Goal: Task Accomplishment & Management: Manage account settings

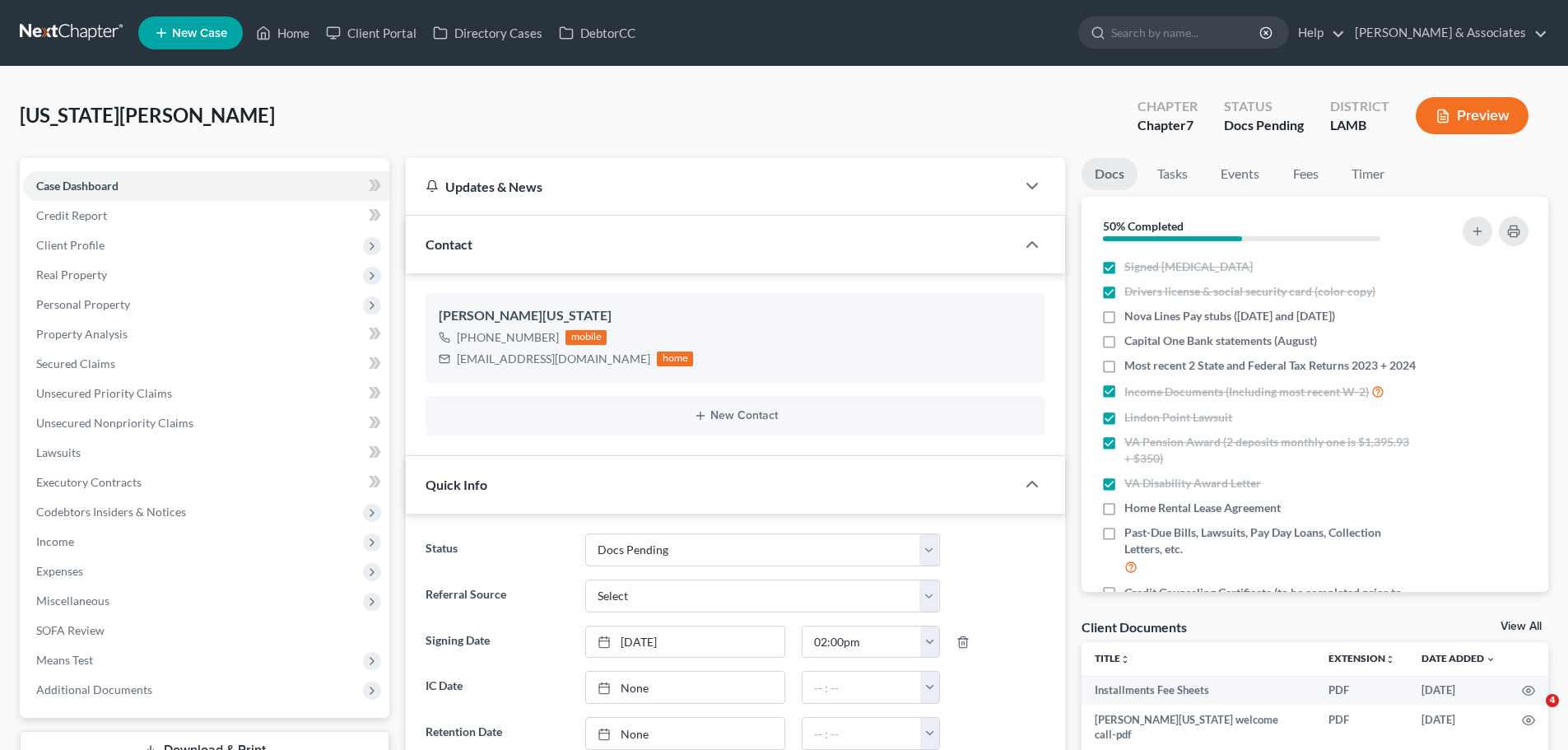
select select "6"
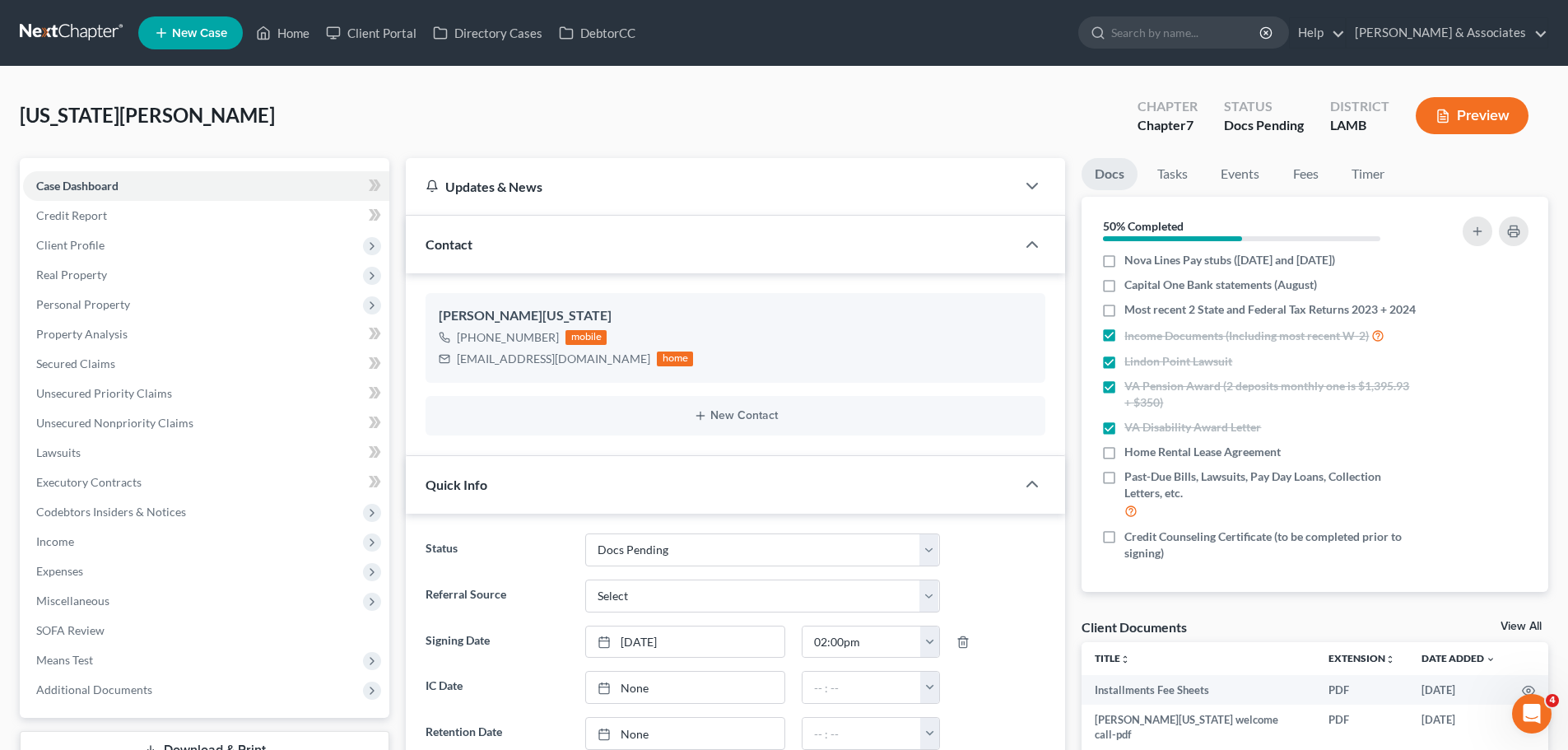
click at [194, 103] on div "Washington, Willie Upgraded Chapter Chapter 7 Status Docs Pending District LAMB…" at bounding box center [784, 122] width 1529 height 71
click at [155, 126] on span "[US_STATE][PERSON_NAME]" at bounding box center [147, 115] width 255 height 24
click at [155, 125] on span "[US_STATE][PERSON_NAME]" at bounding box center [147, 115] width 255 height 24
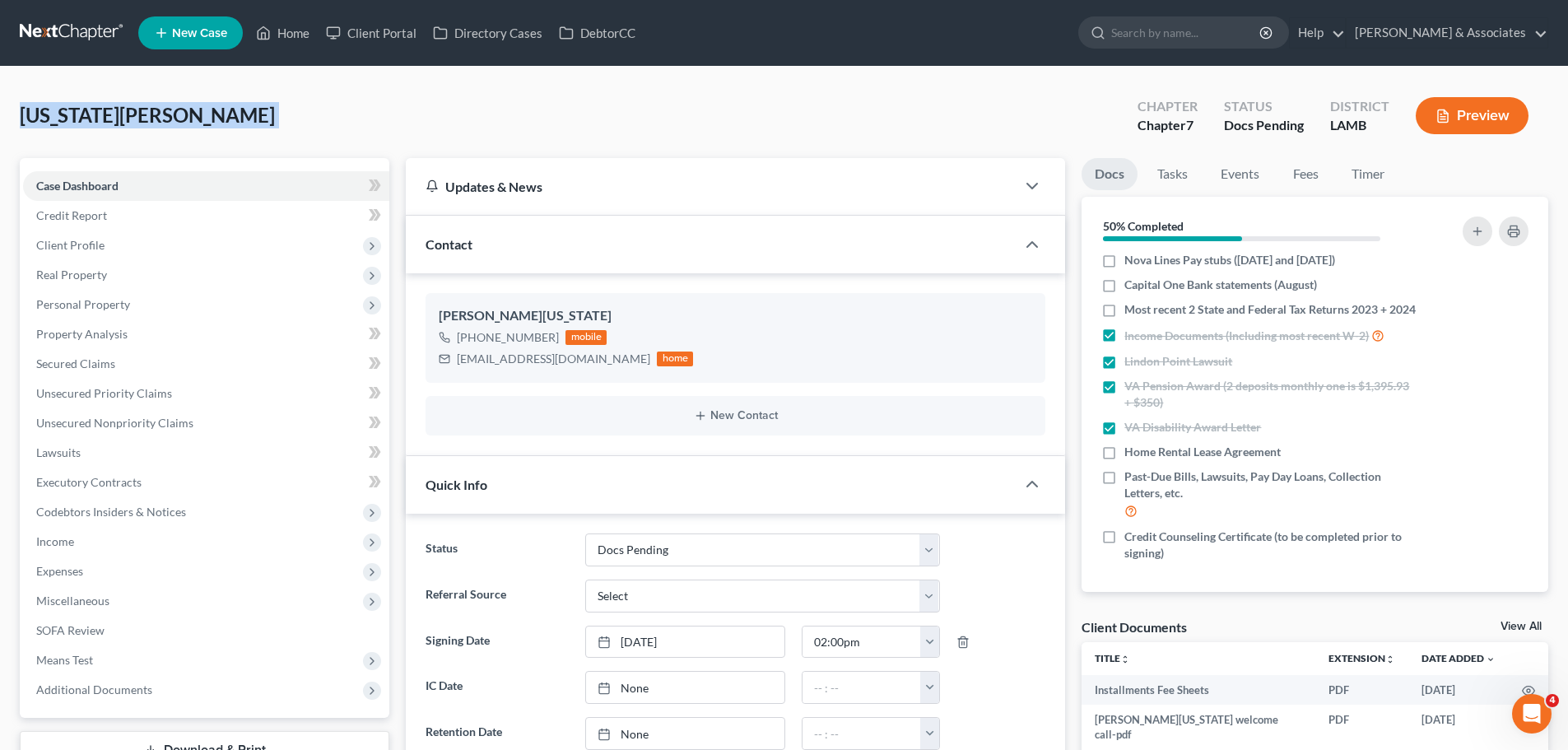
click at [116, 115] on span "[US_STATE][PERSON_NAME]" at bounding box center [147, 115] width 255 height 24
click at [130, 106] on span "[US_STATE][PERSON_NAME]" at bounding box center [147, 115] width 255 height 24
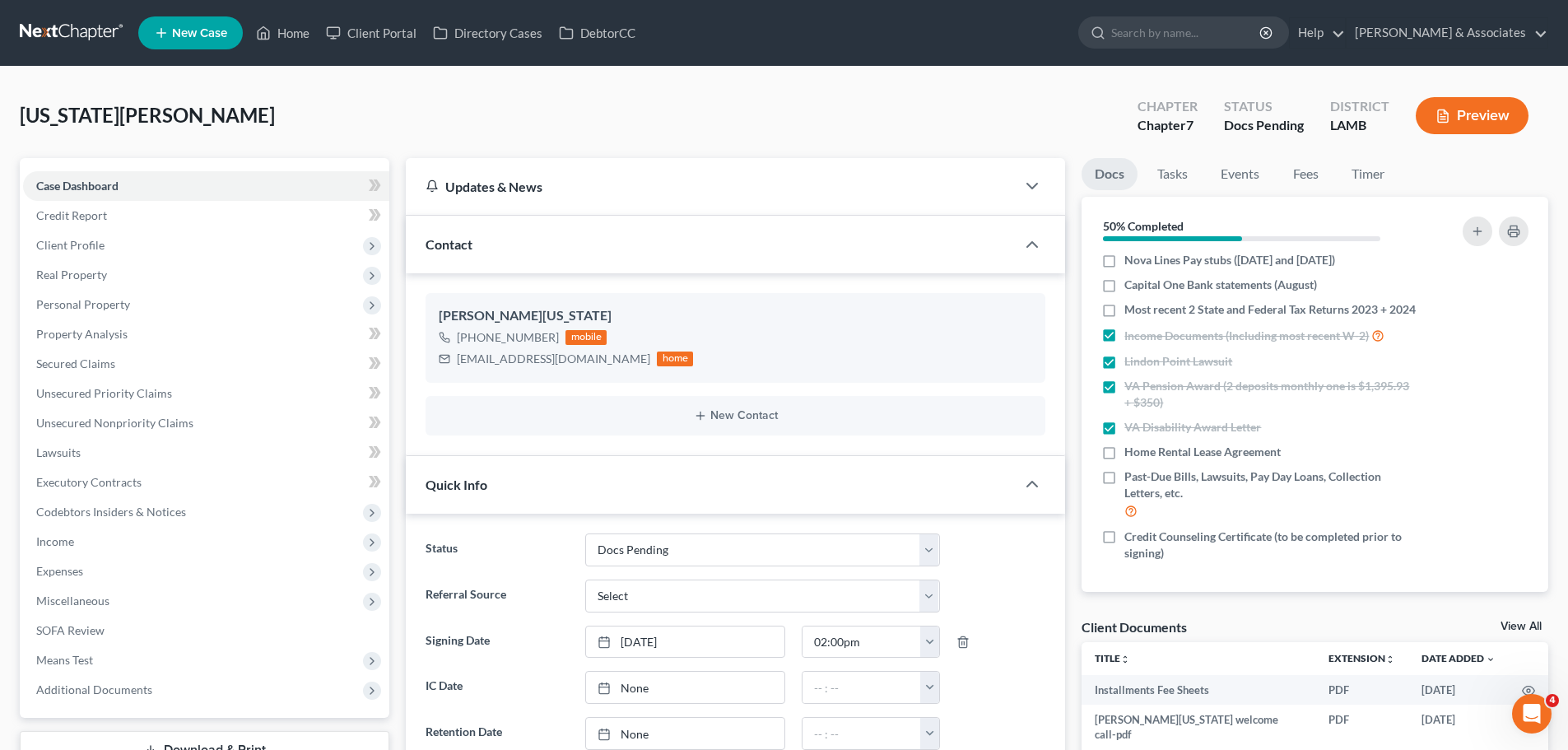
click at [135, 119] on span "[US_STATE][PERSON_NAME]" at bounding box center [147, 115] width 255 height 24
click at [1296, 168] on link "Fees" at bounding box center [1305, 174] width 52 height 32
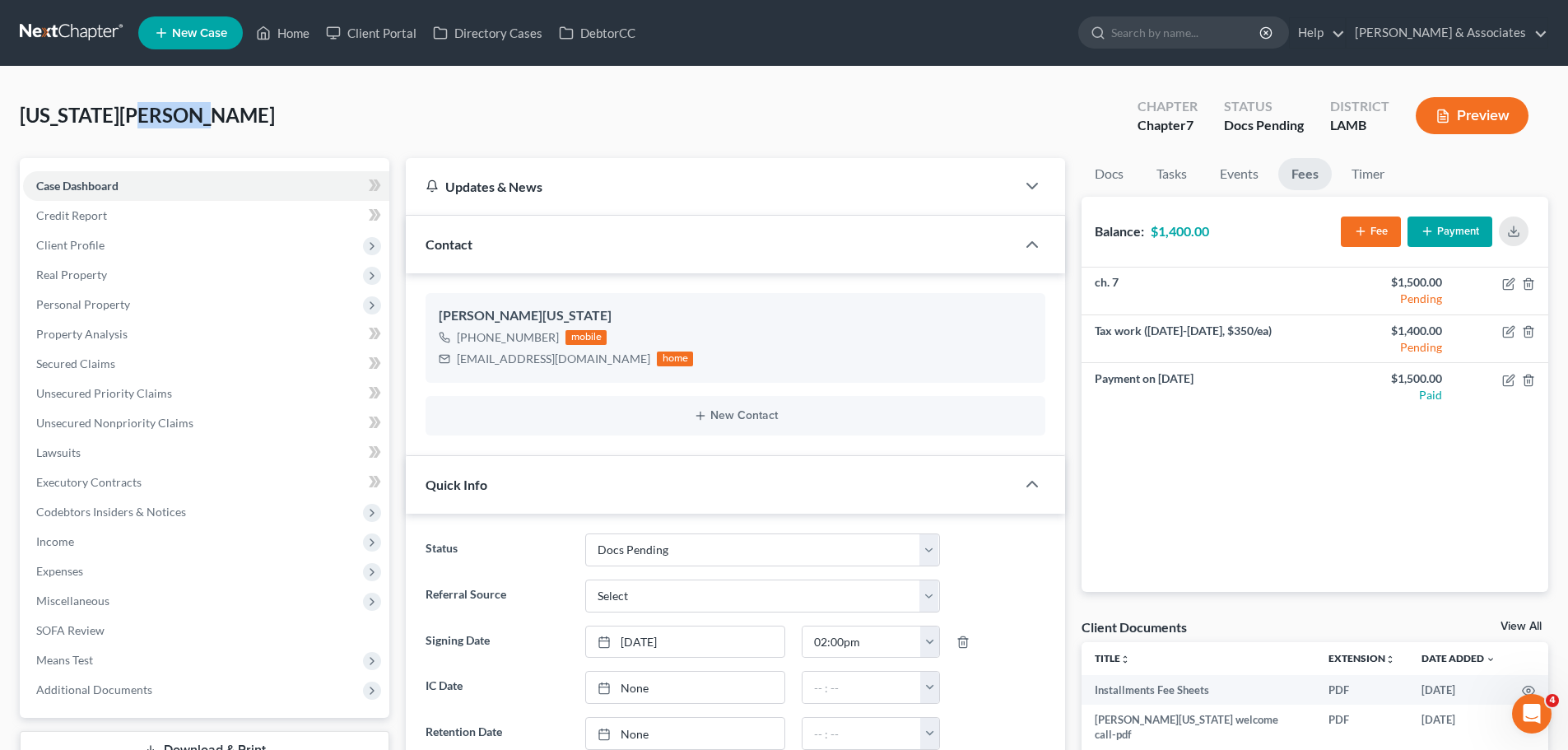
click at [1368, 236] on button "Fee" at bounding box center [1371, 232] width 60 height 31
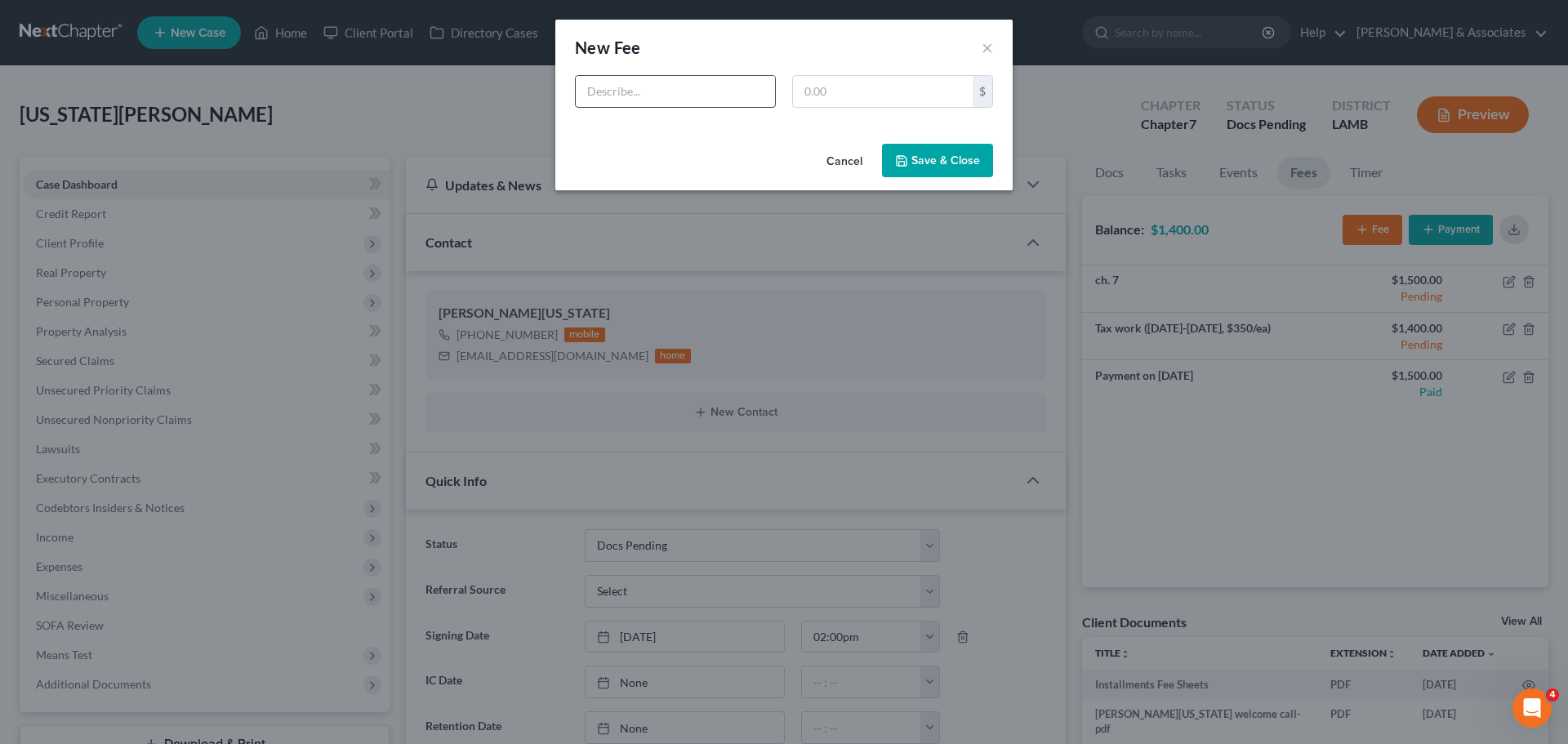
click at [636, 97] on input "text" at bounding box center [675, 91] width 200 height 31
type input "Lawsuit Answer"
type input "450.00"
click at [918, 150] on button "Save & Close" at bounding box center [937, 161] width 111 height 35
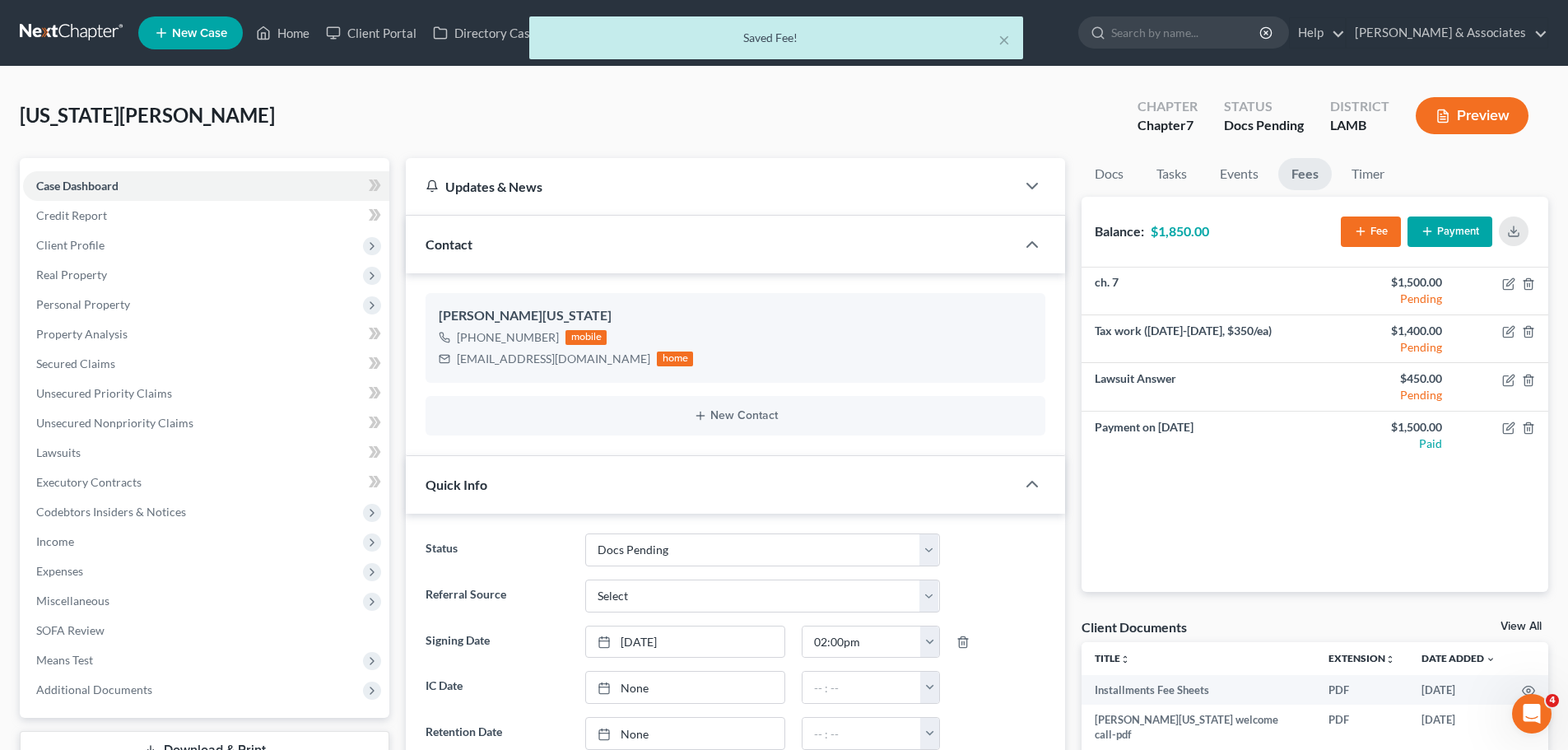
click at [1445, 234] on button "Payment" at bounding box center [1450, 232] width 85 height 31
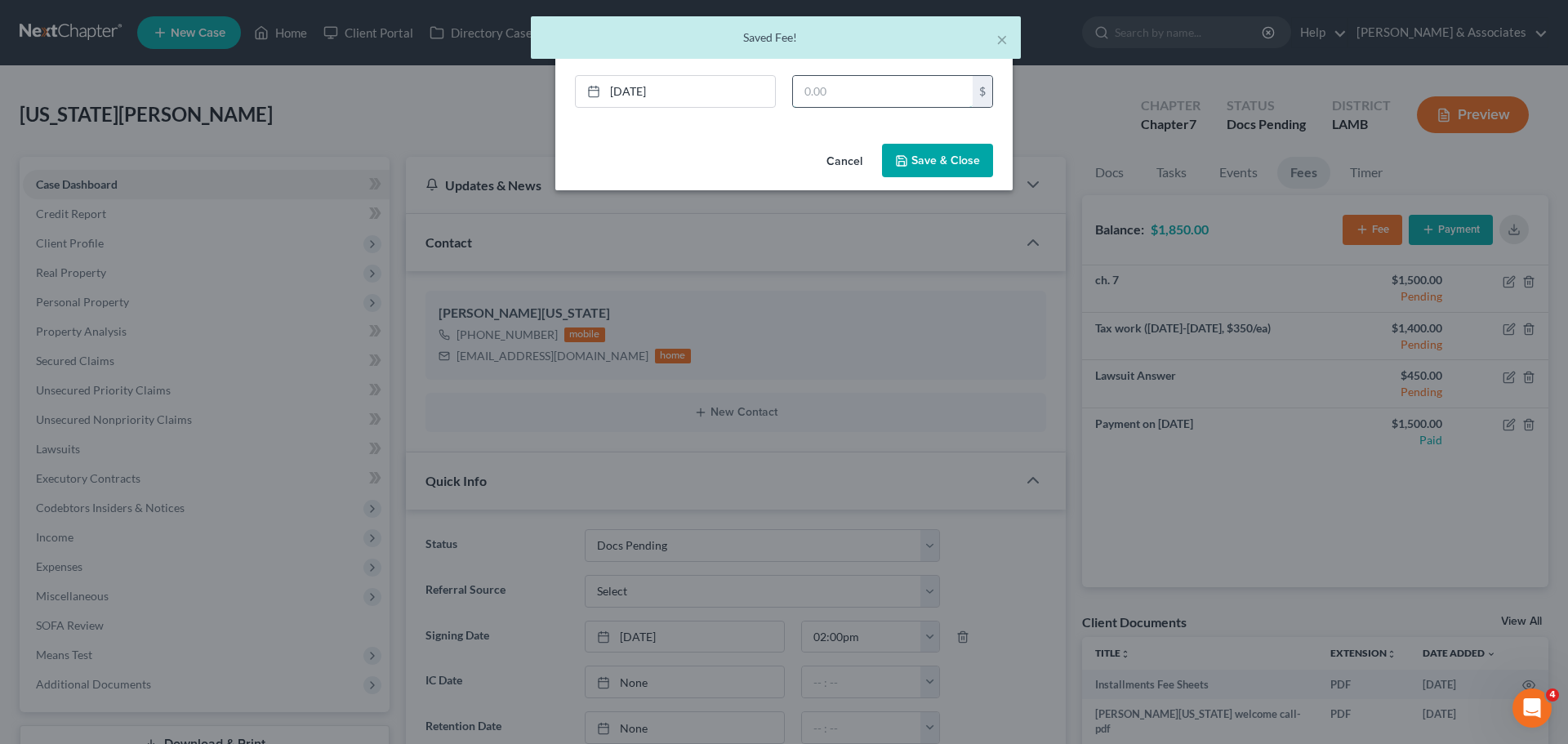
click at [889, 82] on input "text" at bounding box center [883, 91] width 180 height 31
type input "450.00"
click at [945, 162] on button "Save & Close" at bounding box center [937, 161] width 111 height 35
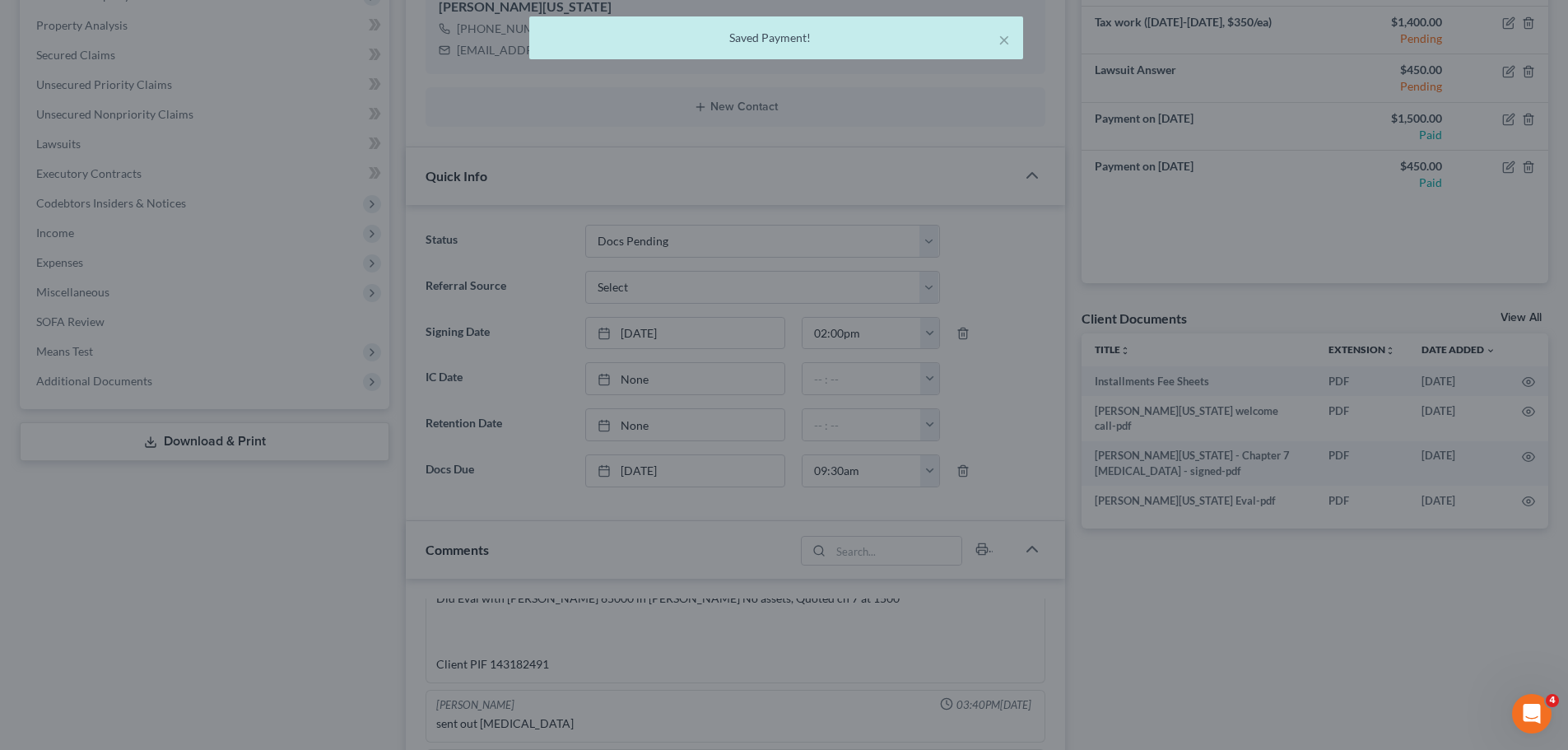
scroll to position [576, 0]
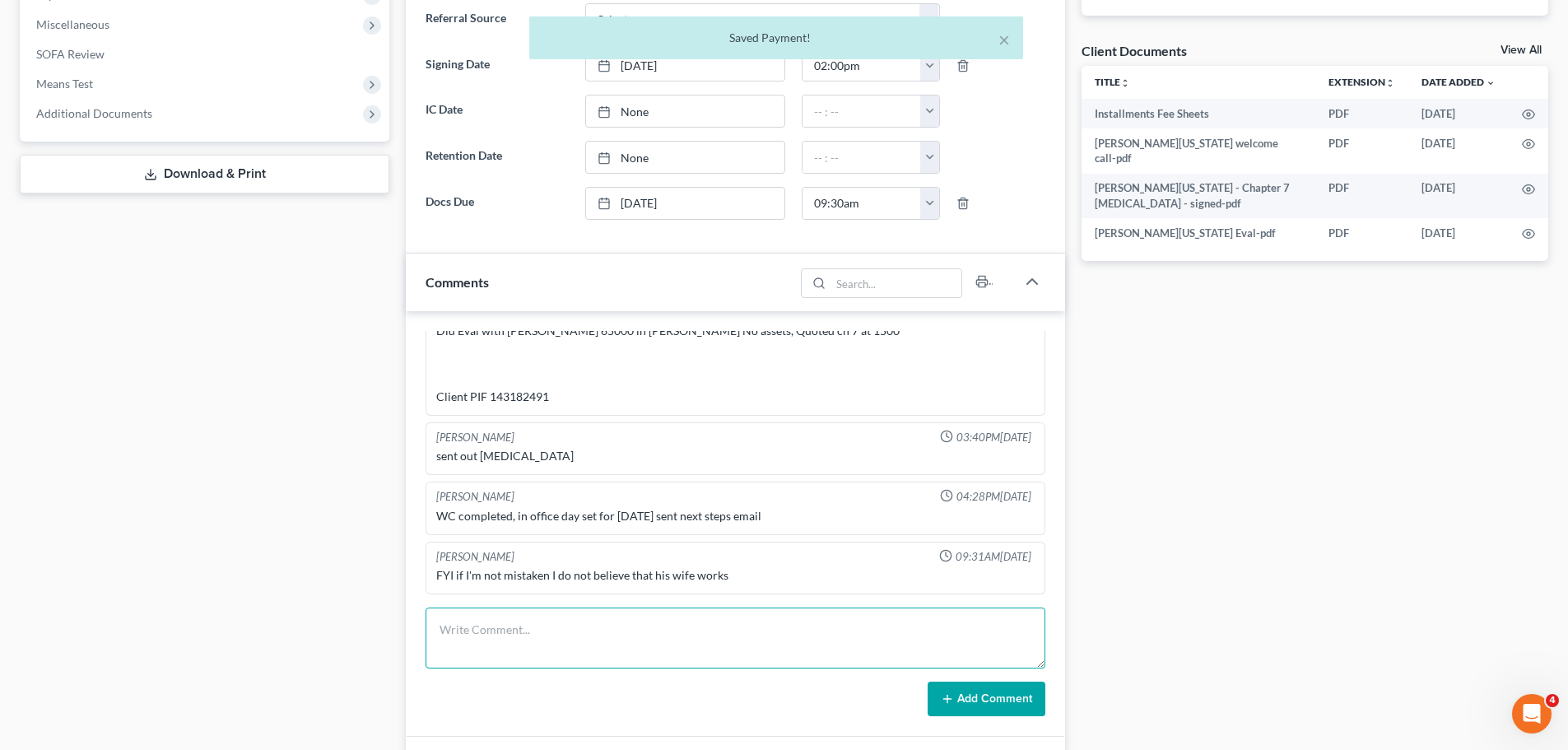
click at [581, 642] on textarea at bounding box center [735, 637] width 620 height 61
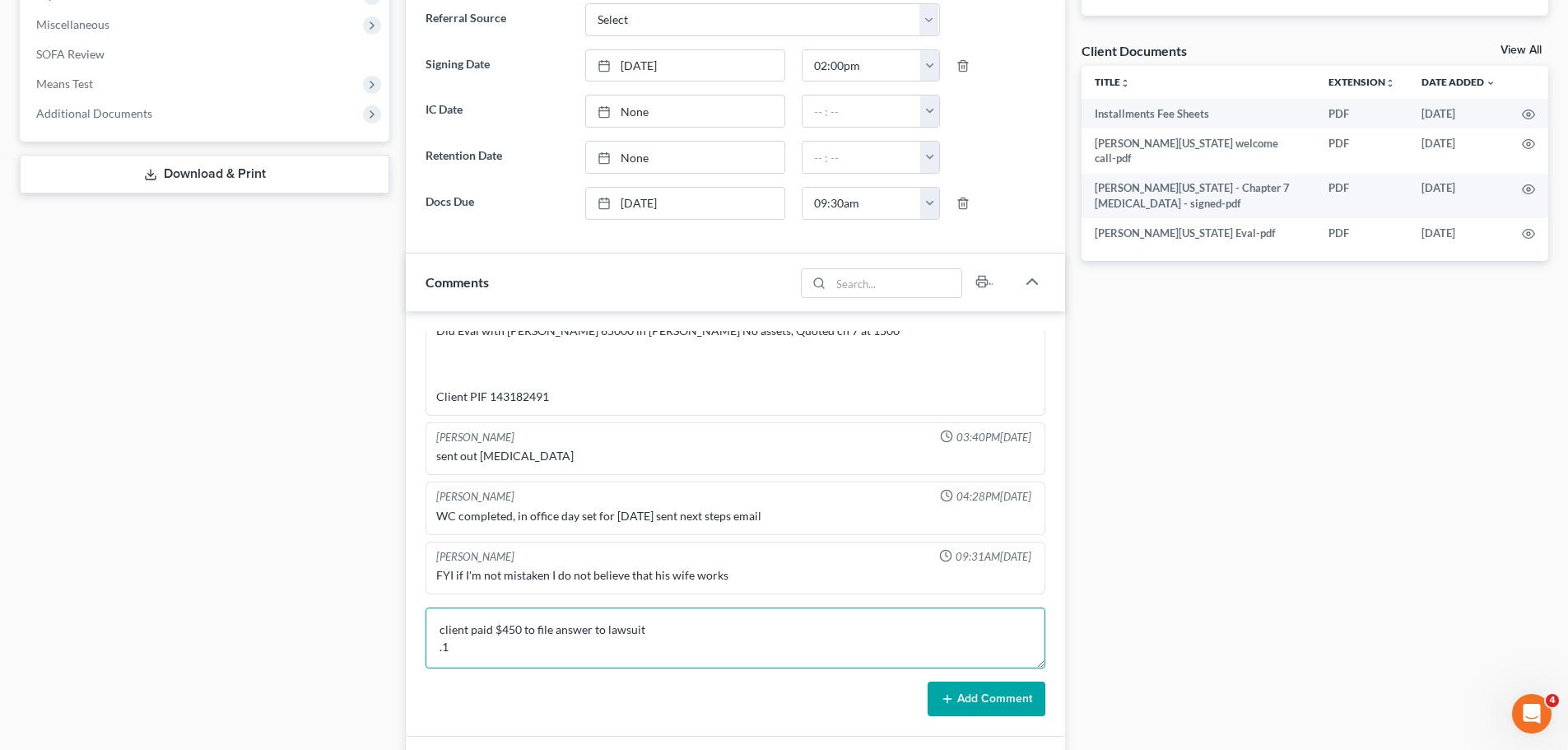
type textarea "client paid $450 to file answer to lawsuit .1"
click at [1032, 700] on button "Add Comment" at bounding box center [987, 699] width 118 height 35
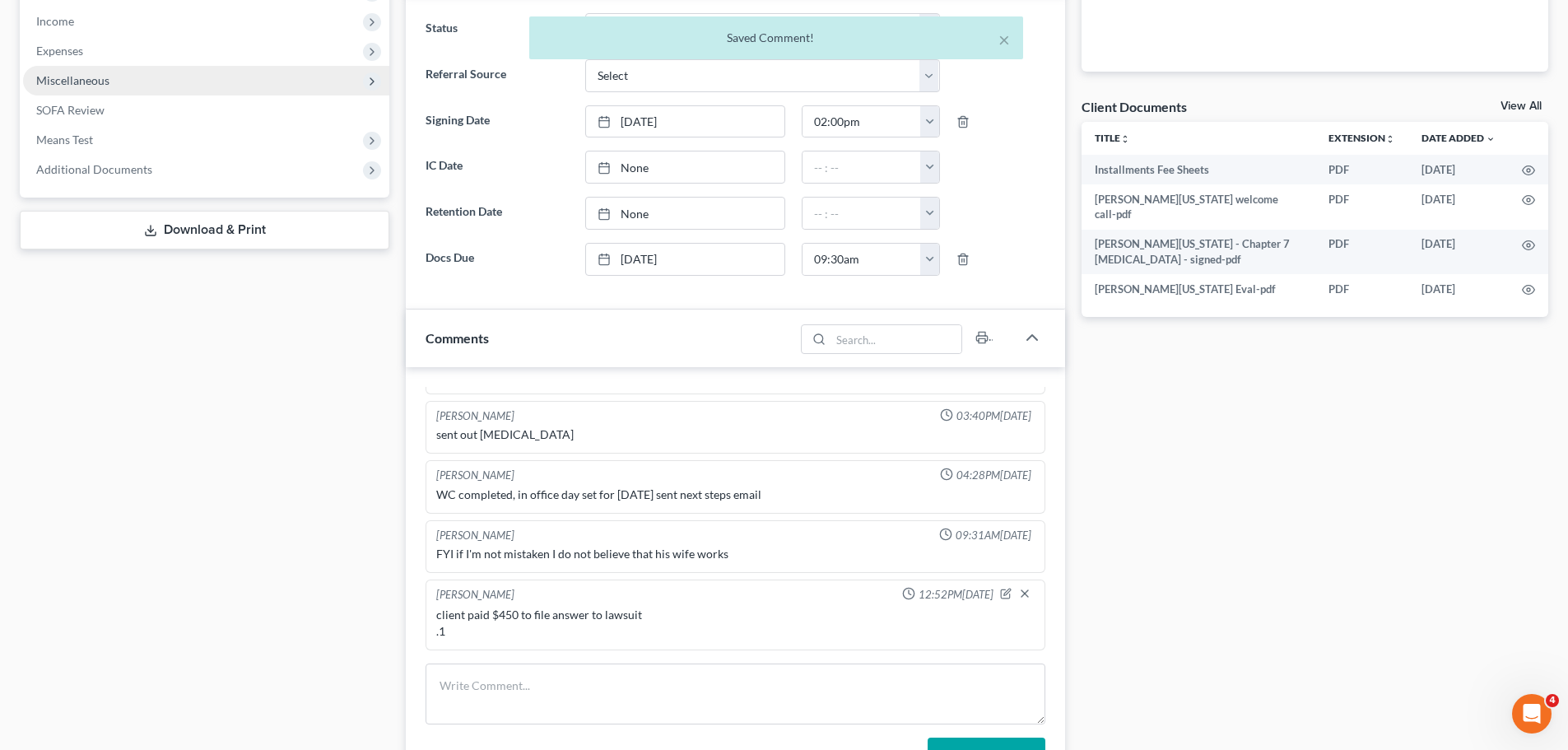
scroll to position [493, 0]
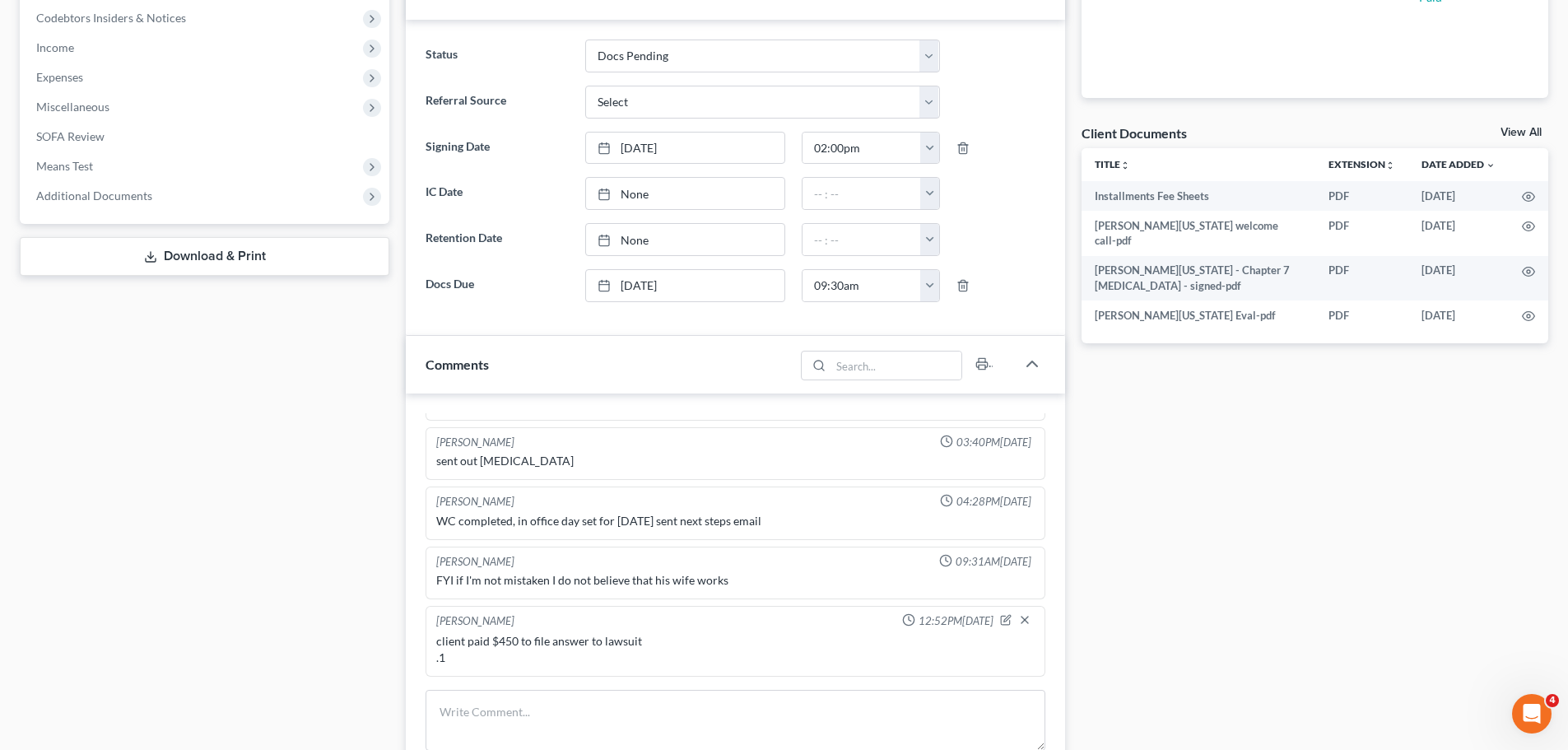
click at [1380, 517] on div "Docs Tasks Events Fees Timer 50% Completed Nothing here yet! Signed Retainer Dr…" at bounding box center [1315, 357] width 484 height 1385
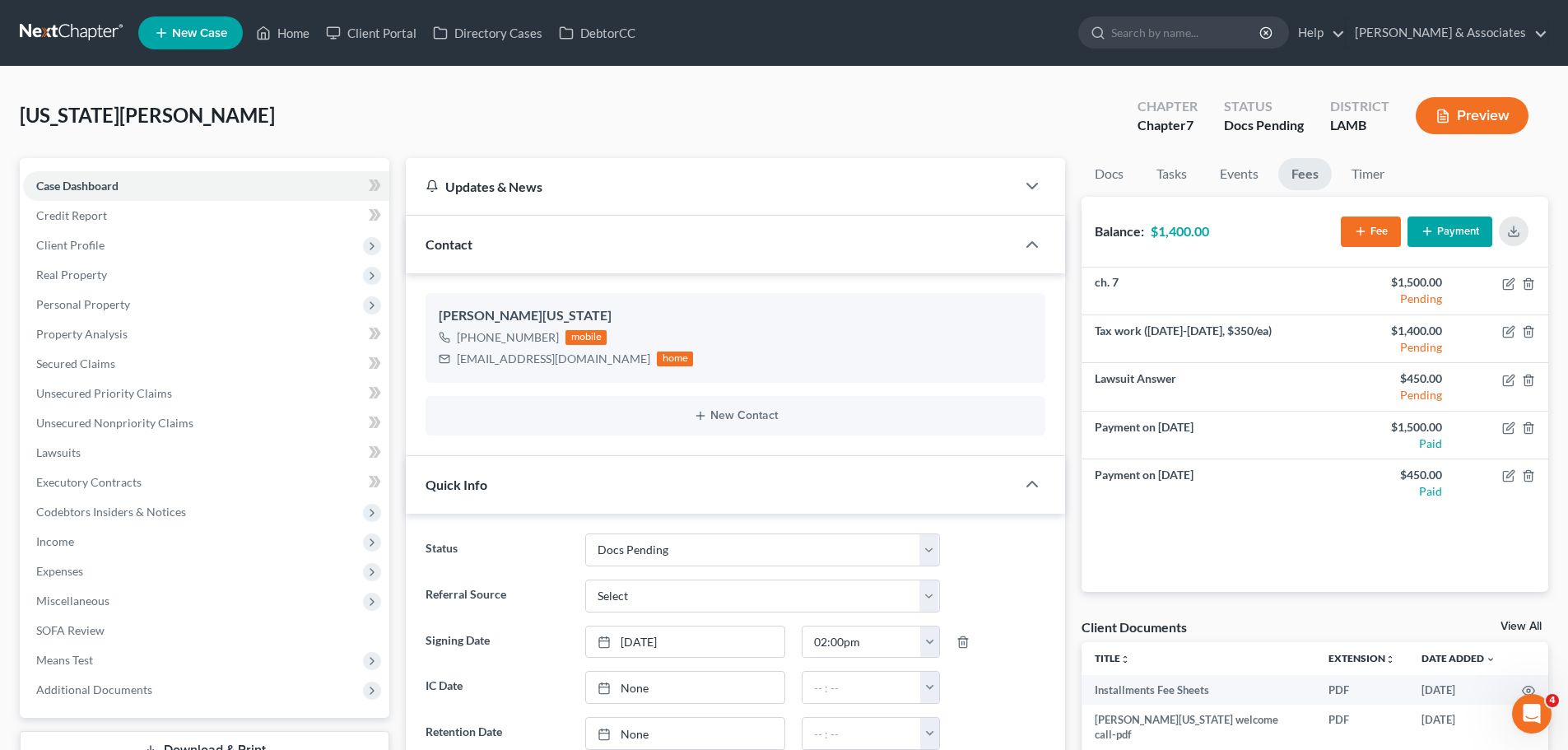
click at [37, 19] on link at bounding box center [72, 33] width 106 height 30
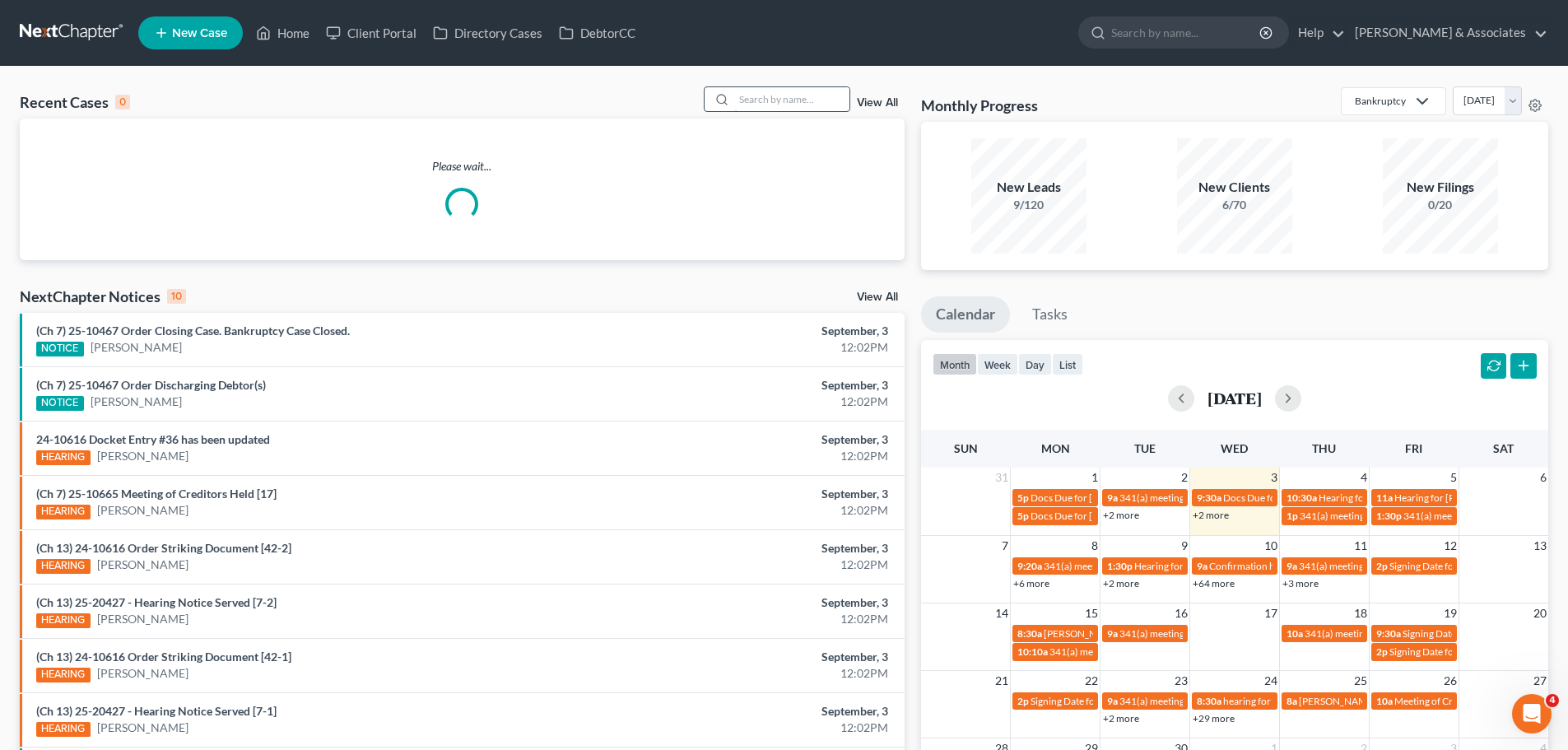
click at [796, 99] on input "search" at bounding box center [792, 99] width 116 height 24
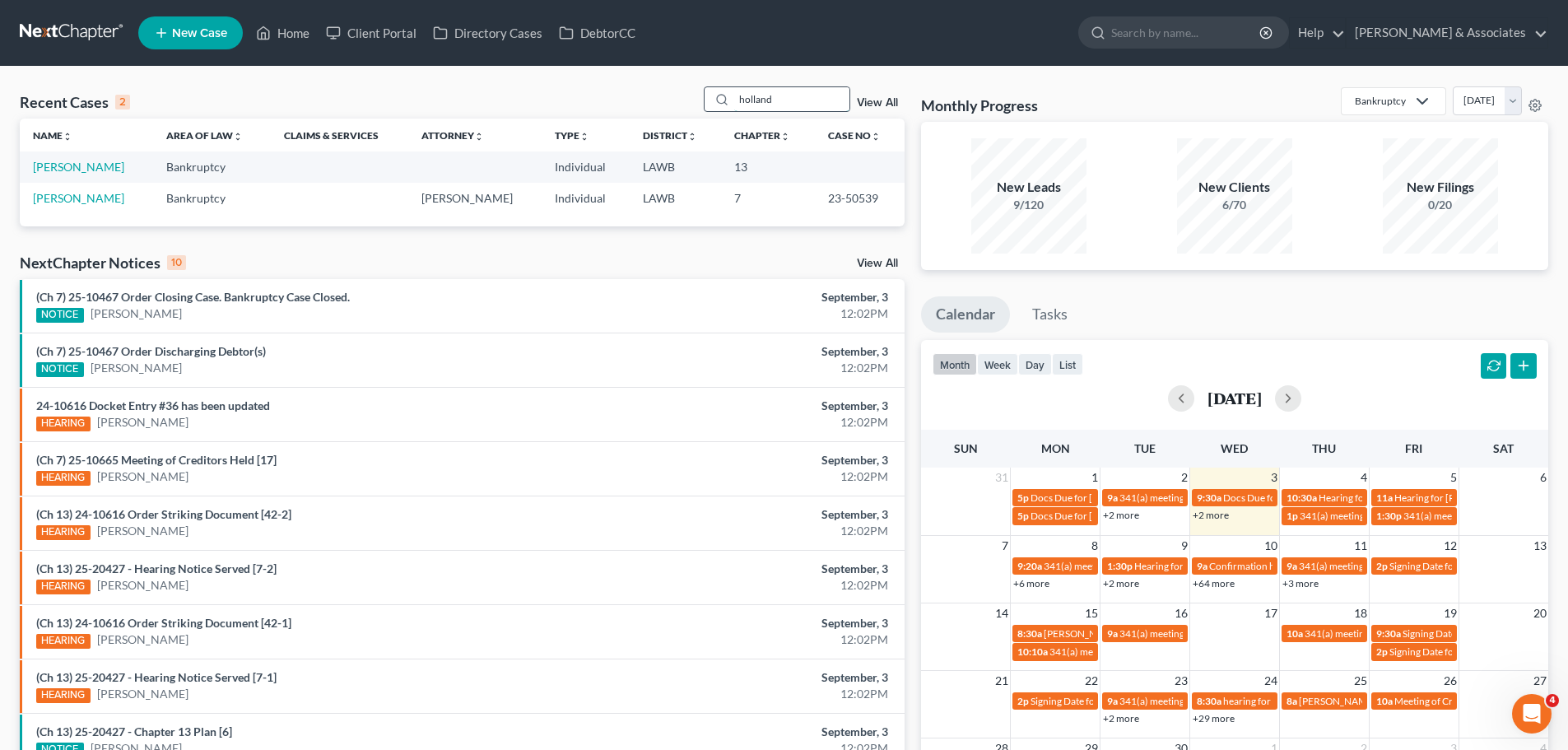
click at [764, 95] on input "holland" at bounding box center [792, 99] width 116 height 24
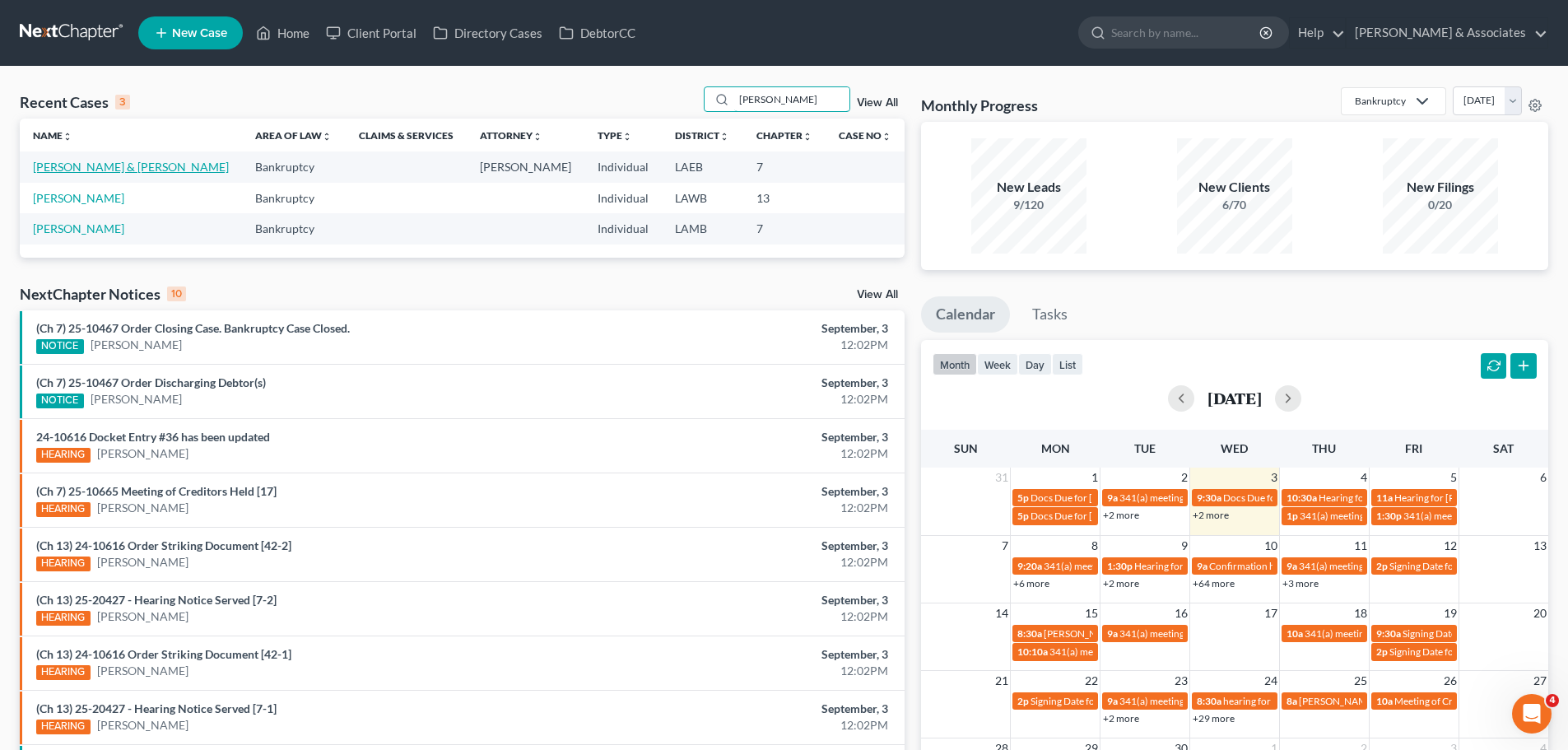
type input "[PERSON_NAME]"
click at [40, 168] on link "[PERSON_NAME] & [PERSON_NAME]" at bounding box center [131, 166] width 196 height 14
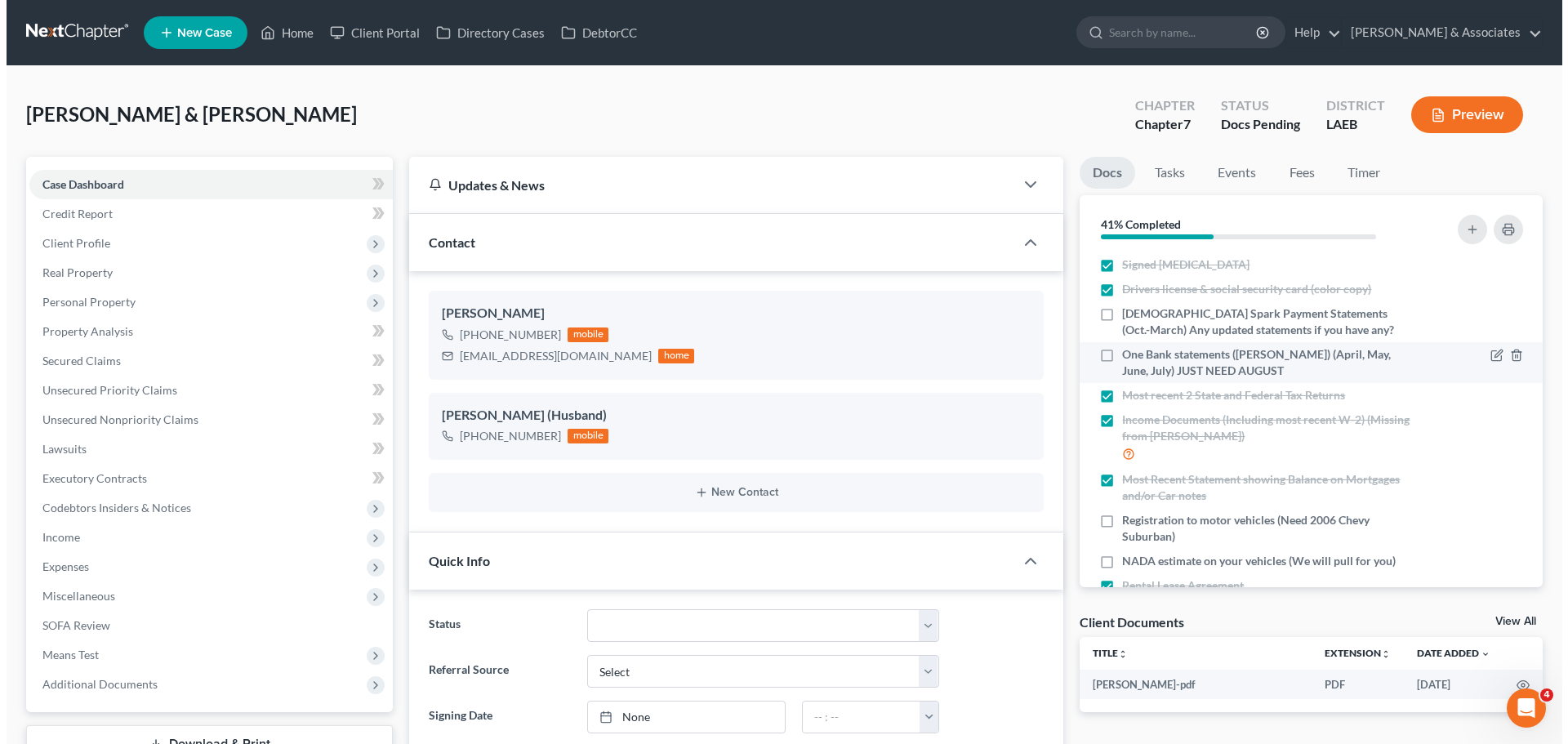
scroll to position [82, 0]
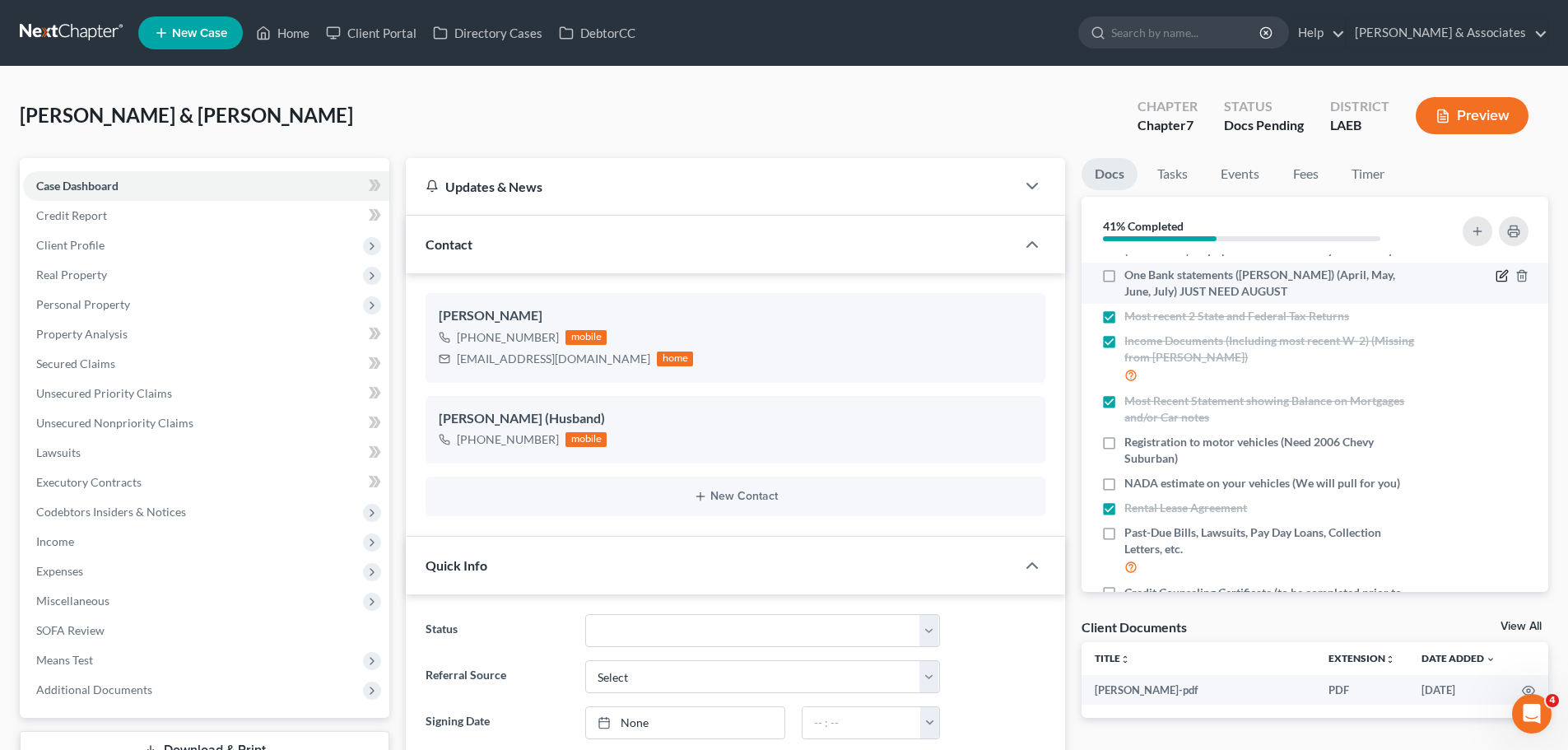
click at [1500, 274] on icon "button" at bounding box center [1503, 274] width 7 height 7
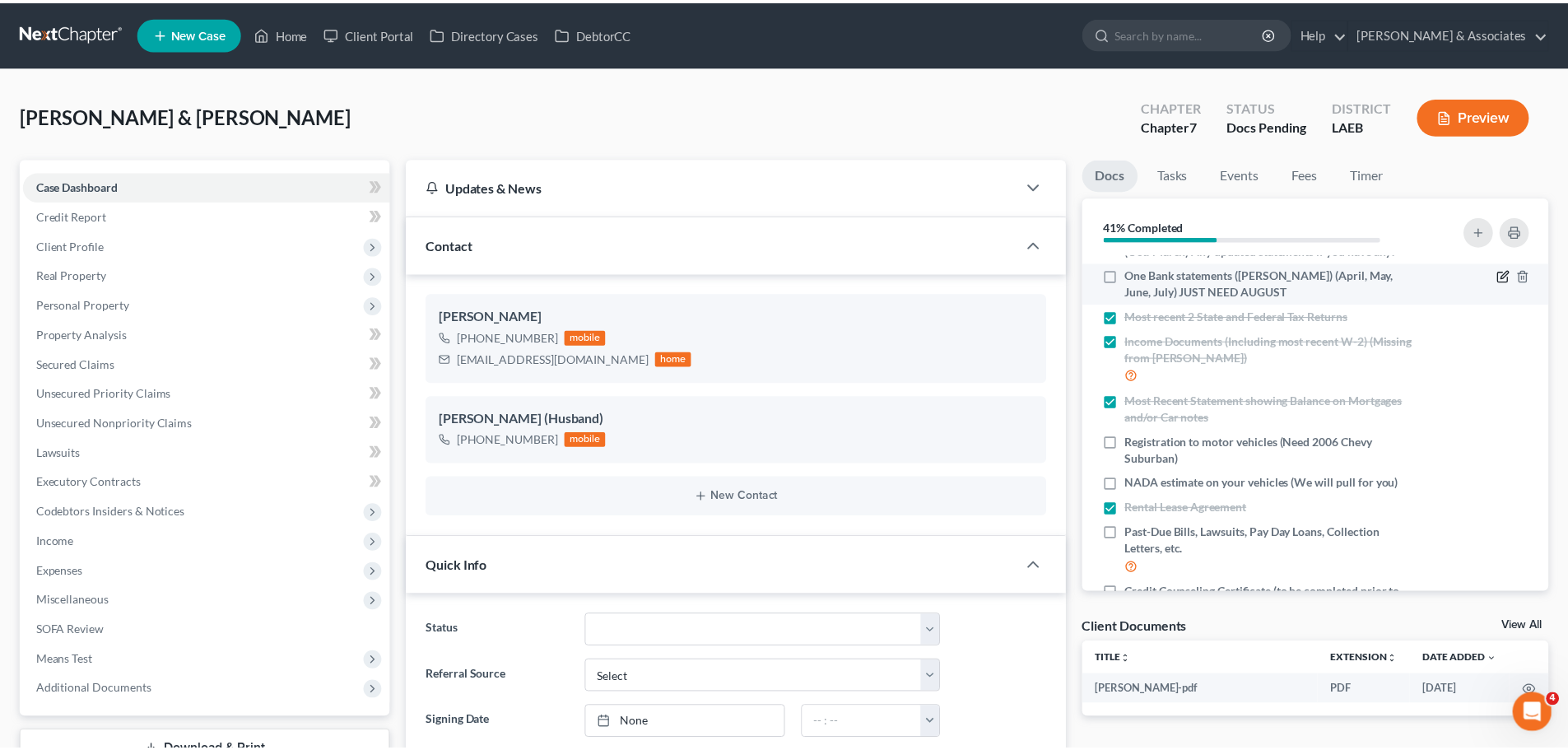
scroll to position [1747, 0]
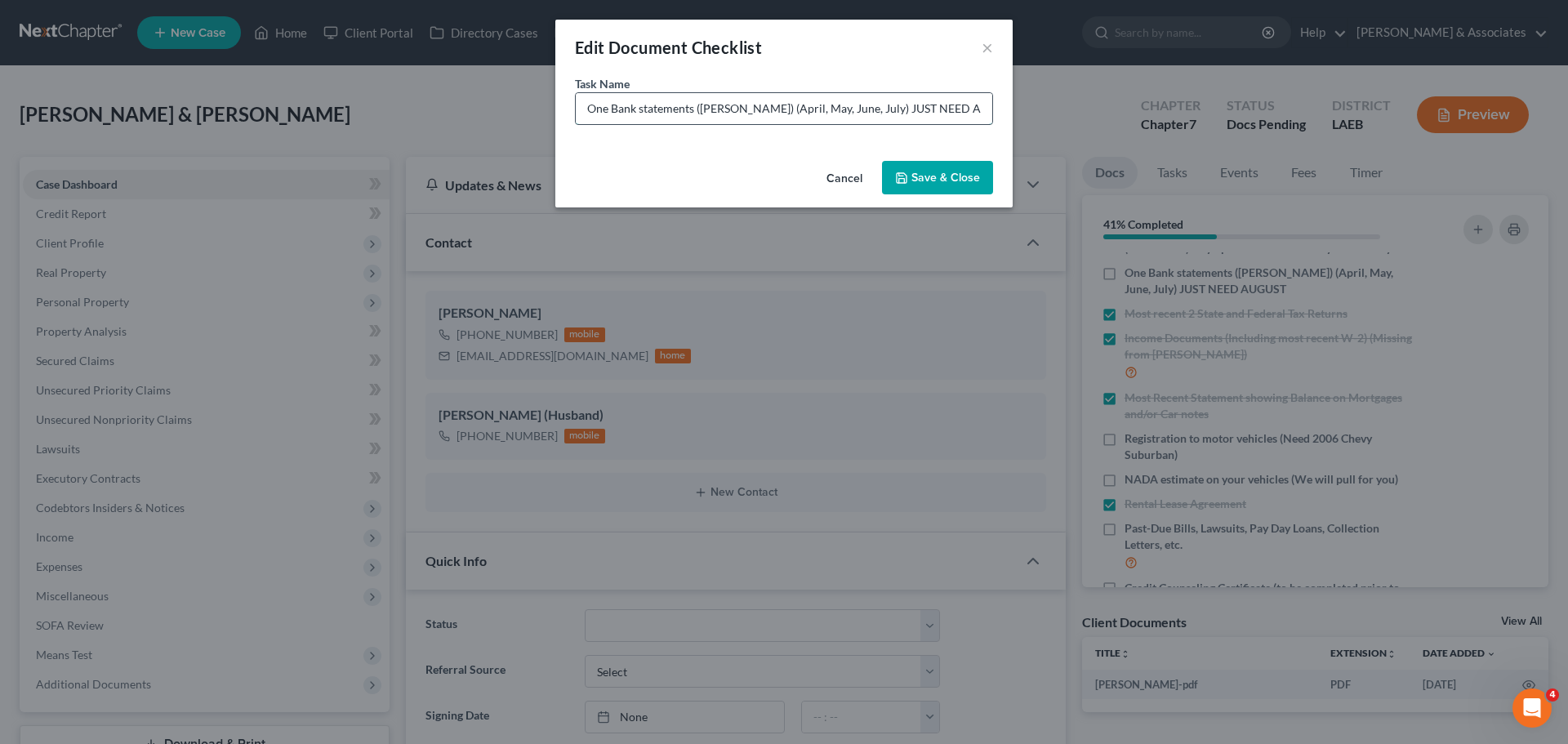
drag, startPoint x: 754, startPoint y: 109, endPoint x: 857, endPoint y: 111, distance: 103.0
click at [857, 111] on input "One Bank statements ([PERSON_NAME]) (April, May, June, July) JUST NEED AUGUST" at bounding box center [783, 109] width 416 height 31
drag, startPoint x: 905, startPoint y: 120, endPoint x: 795, endPoint y: 117, distance: 110.0
click at [795, 117] on input "One Bank statements ([PERSON_NAME]) (August) JUST NEED AUGUST" at bounding box center [783, 109] width 416 height 31
type input "One Bank statements ([DEMOGRAPHIC_DATA]) (August)"
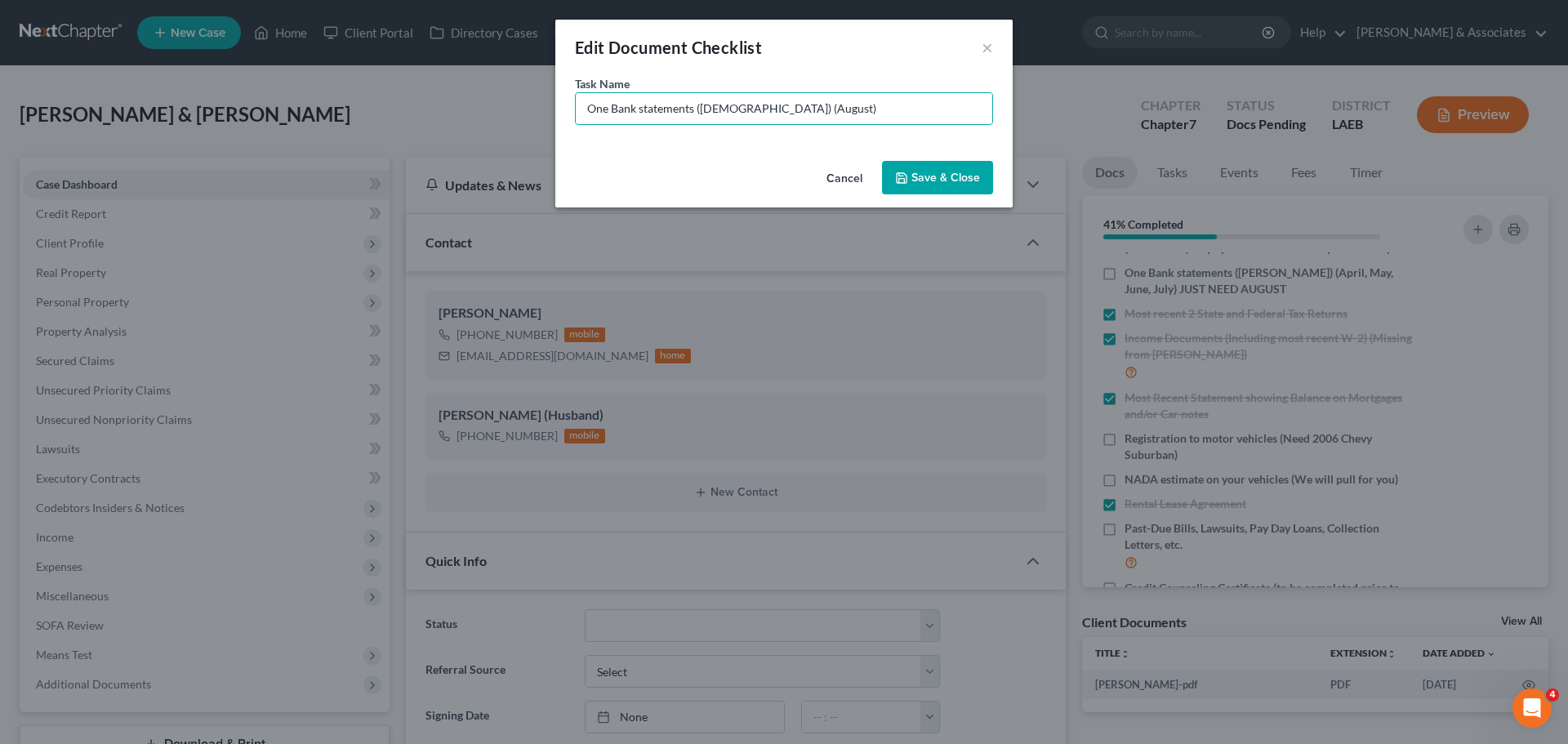
click at [896, 154] on div "Cancel Save & Close" at bounding box center [784, 180] width 458 height 54
click at [908, 166] on button "Save & Close" at bounding box center [937, 178] width 111 height 35
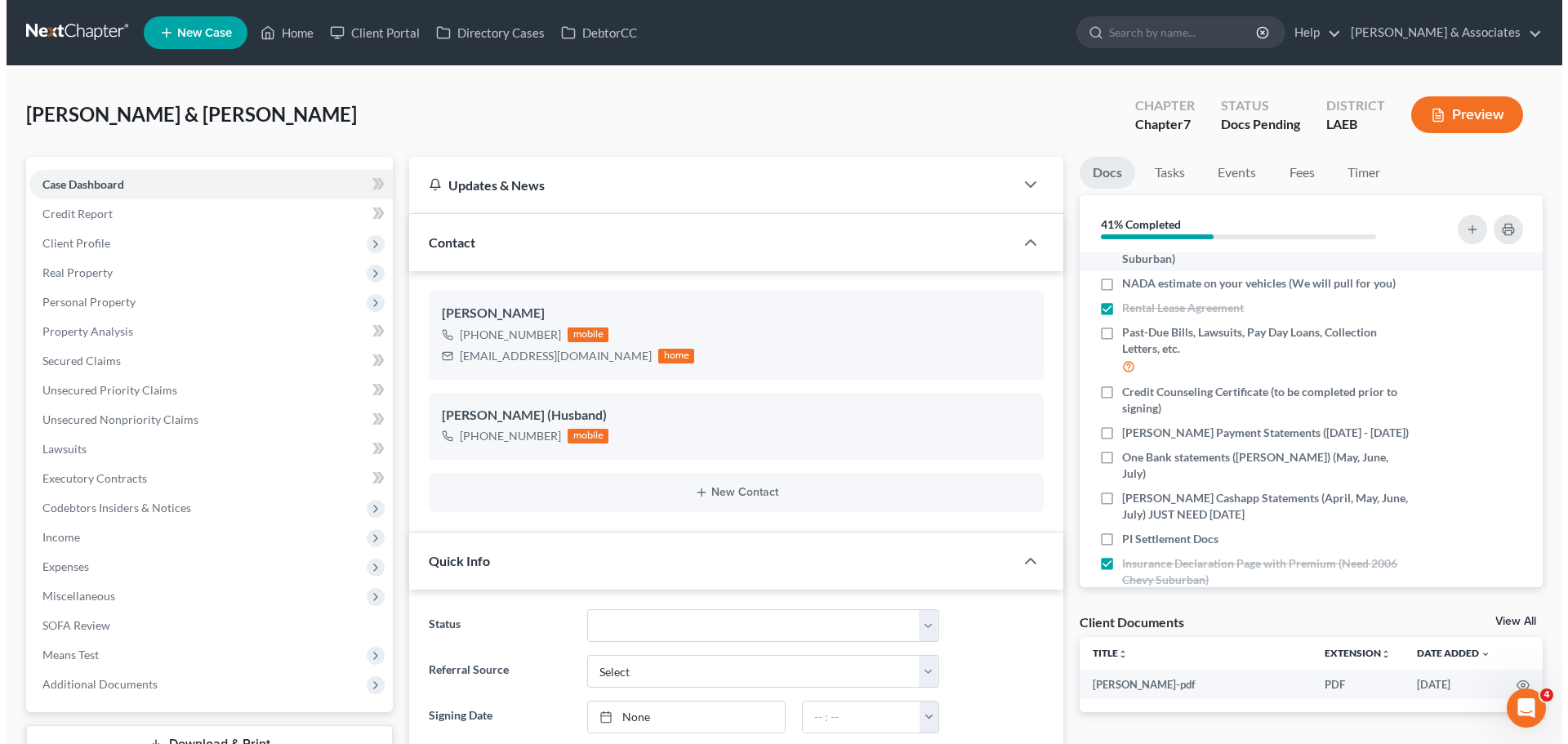
scroll to position [276, 0]
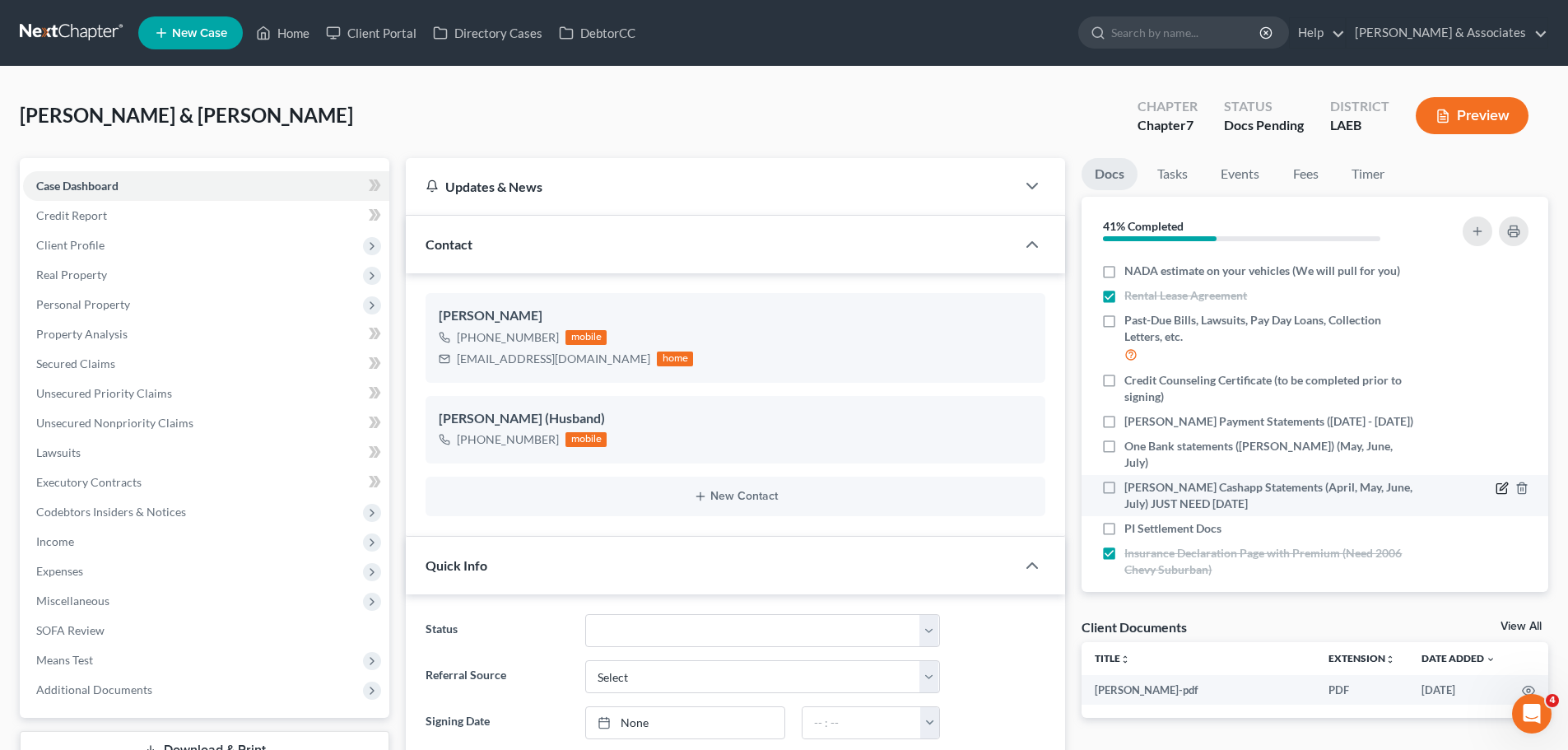
click at [1500, 483] on icon "button" at bounding box center [1503, 486] width 7 height 7
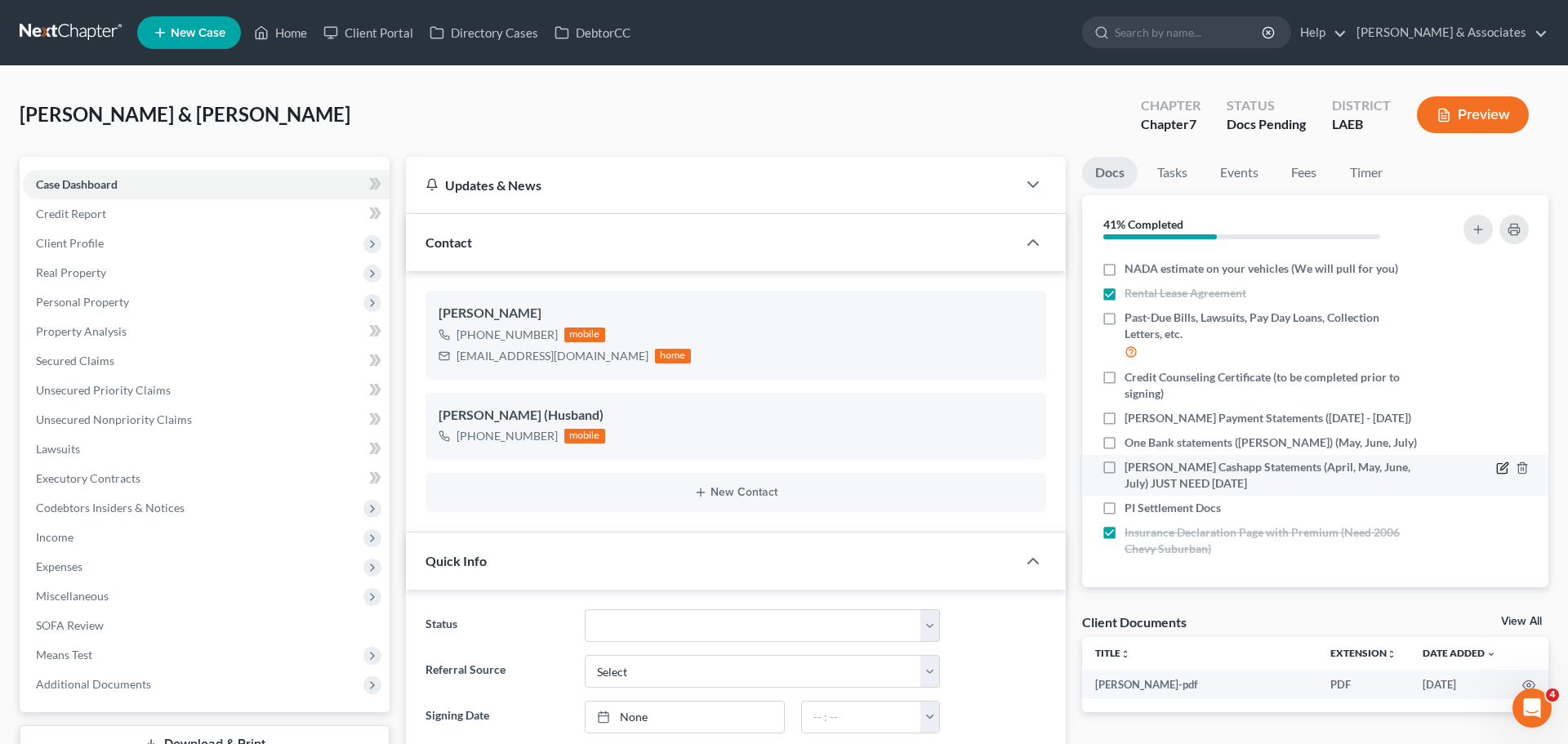
scroll to position [1733, 0]
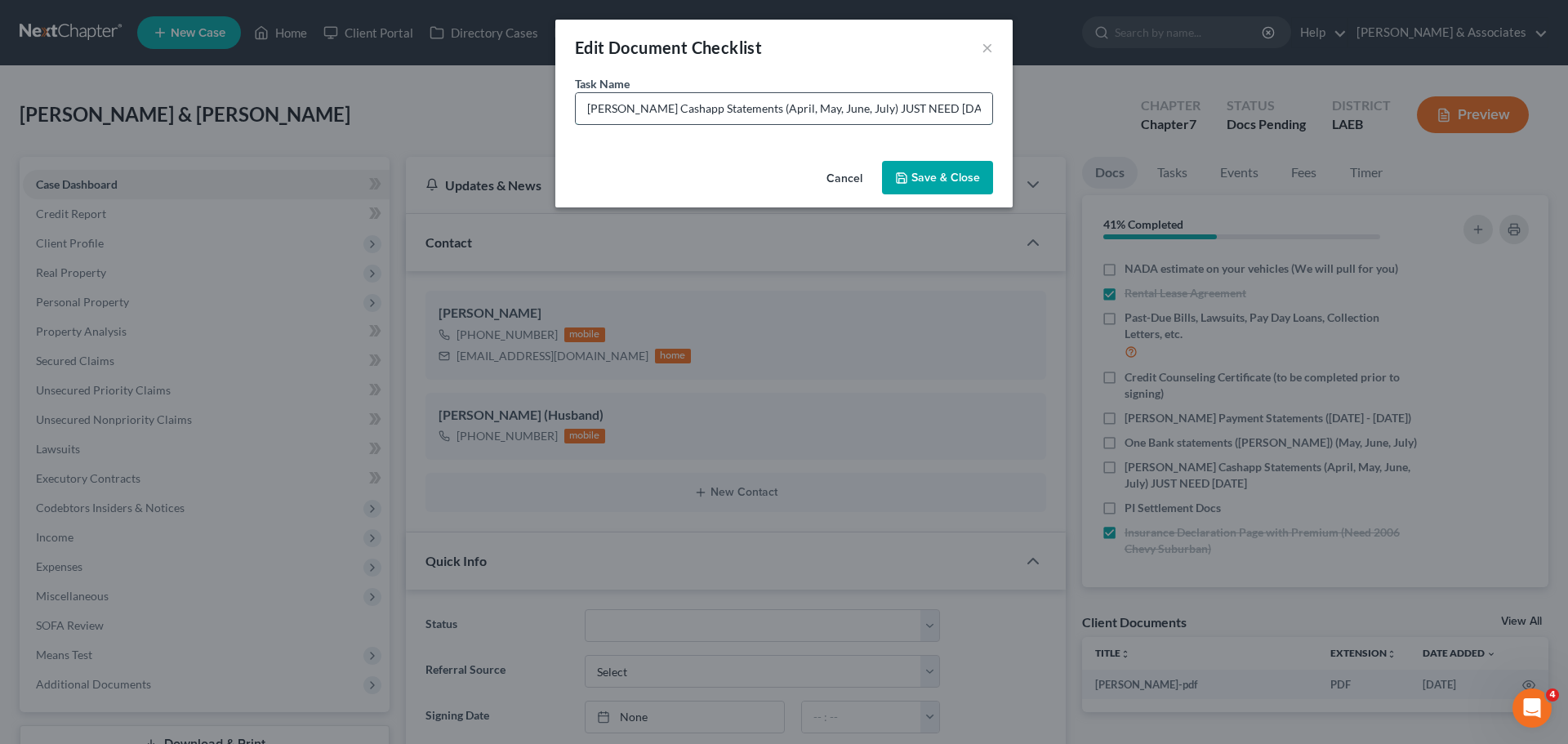
drag, startPoint x: 744, startPoint y: 110, endPoint x: 846, endPoint y: 117, distance: 102.2
click at [846, 117] on input "[PERSON_NAME] Cashapp Statements (April, May, June, July) JUST NEED [DATE]" at bounding box center [783, 109] width 416 height 31
drag, startPoint x: 928, startPoint y: 110, endPoint x: 784, endPoint y: 114, distance: 144.1
click at [784, 114] on input "[PERSON_NAME] Cashapp Statements (August) JUST NEED [DATE]" at bounding box center [783, 109] width 416 height 31
type input "[DEMOGRAPHIC_DATA] Cashapp Statements (August)"
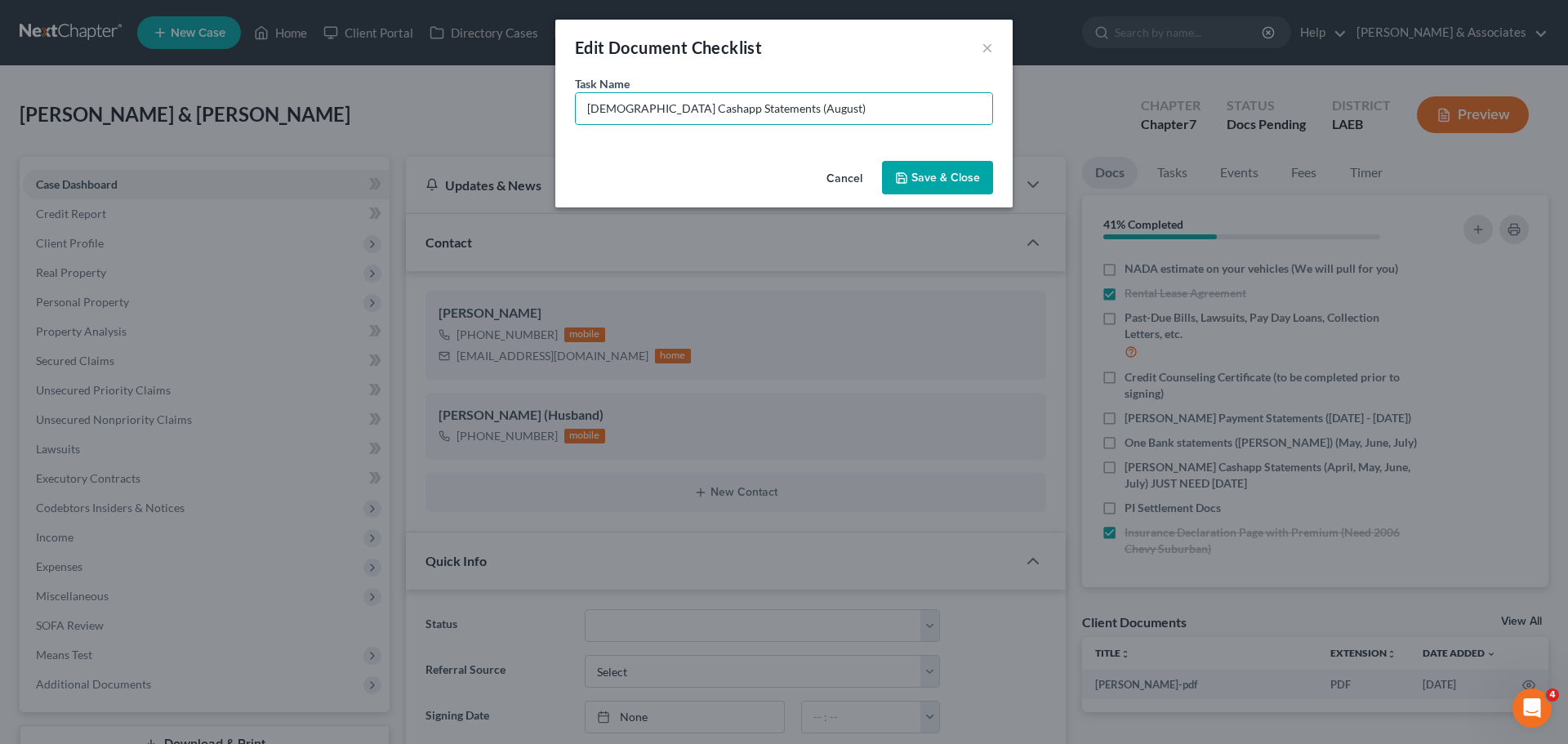
click at [913, 170] on button "Save & Close" at bounding box center [937, 178] width 111 height 35
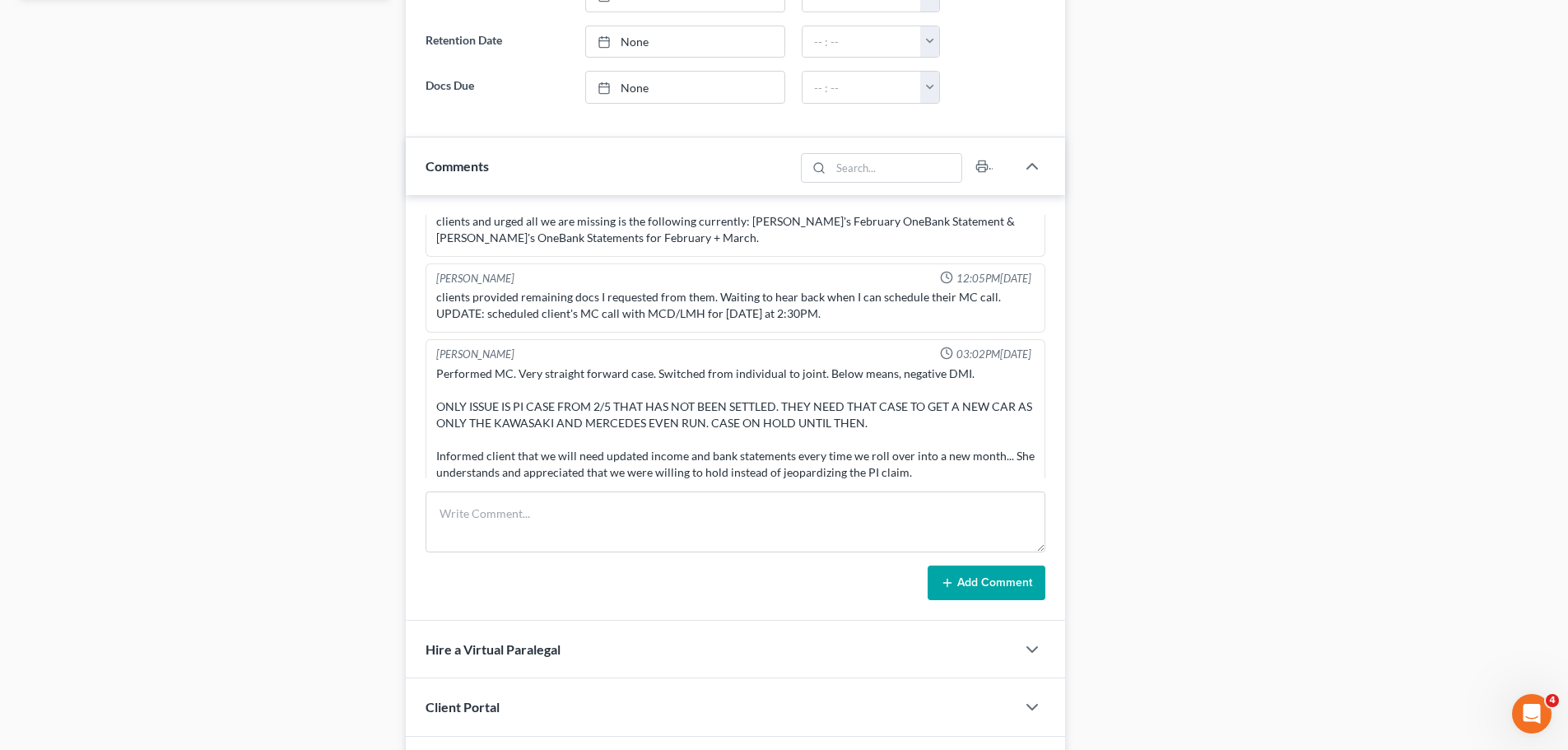
scroll to position [1184, 0]
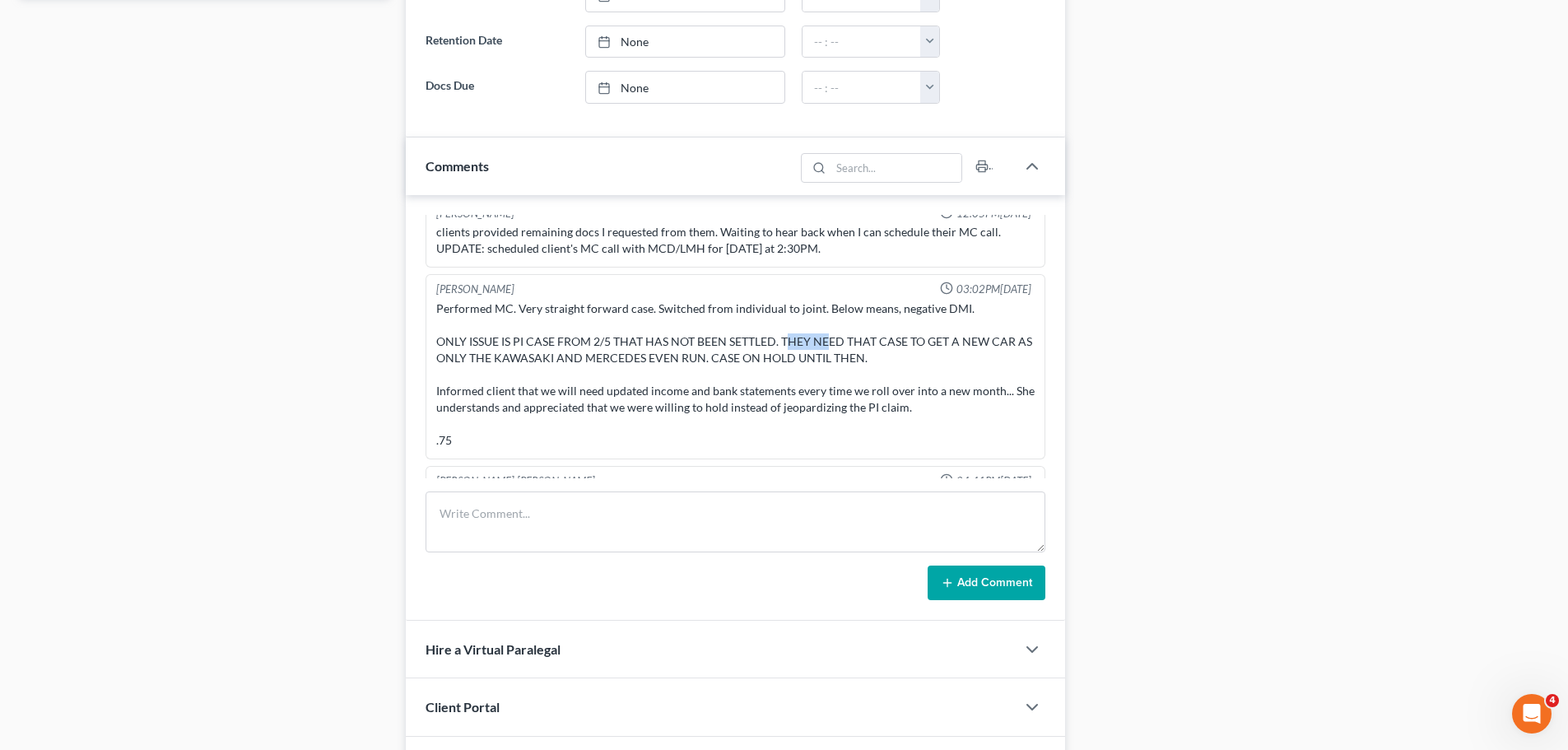
drag, startPoint x: 784, startPoint y: 312, endPoint x: 828, endPoint y: 311, distance: 44.0
click at [828, 311] on div "Performed MC. Very straight forward case. Switched from individual to joint. Be…" at bounding box center [735, 375] width 598 height 148
drag, startPoint x: 447, startPoint y: 376, endPoint x: 898, endPoint y: 370, distance: 451.0
click at [895, 370] on div "Performed MC. Very straight forward case. Switched from individual to joint. Be…" at bounding box center [735, 375] width 598 height 148
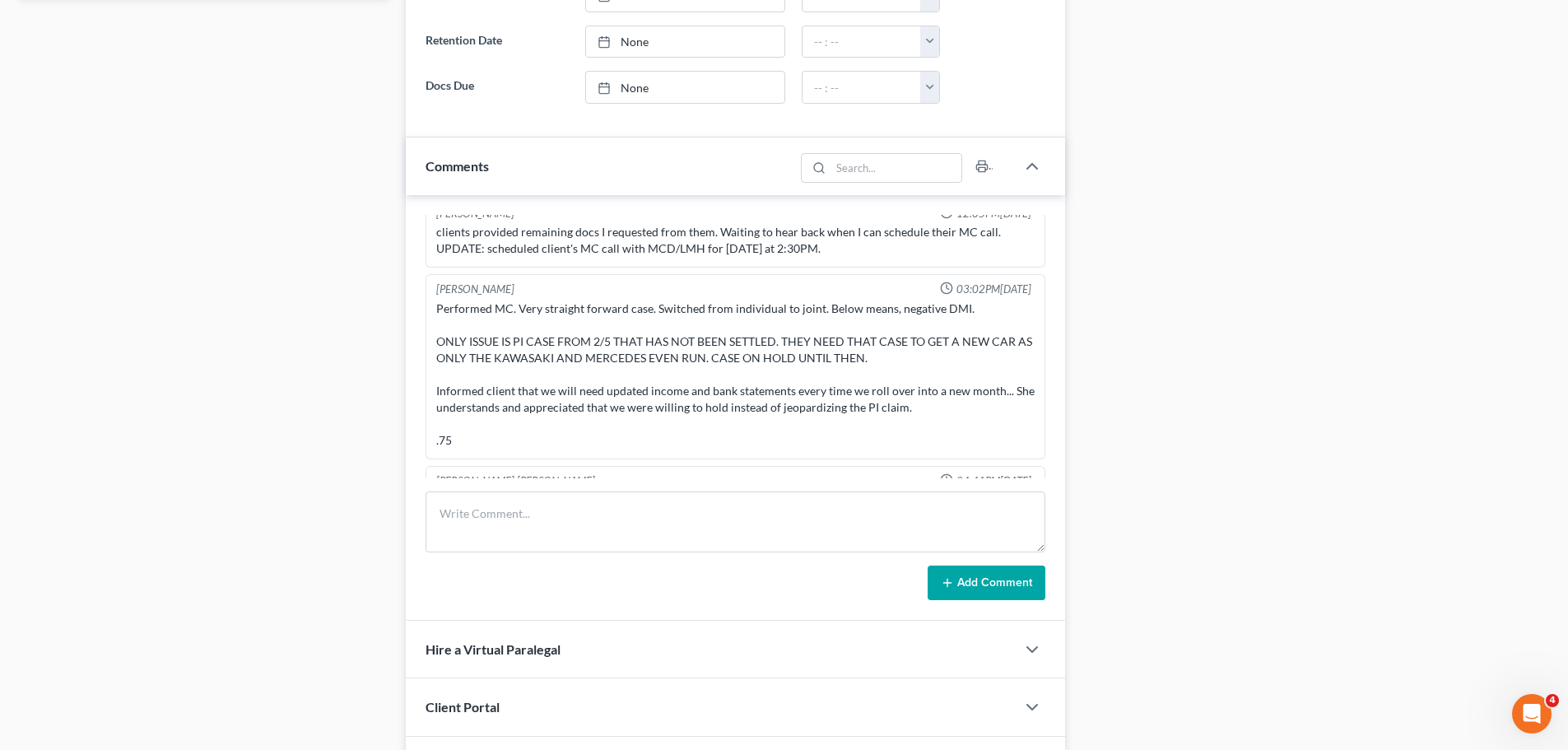
click at [900, 370] on div "Performed MC. Very straight forward case. Switched from individual to joint. Be…" at bounding box center [735, 375] width 598 height 148
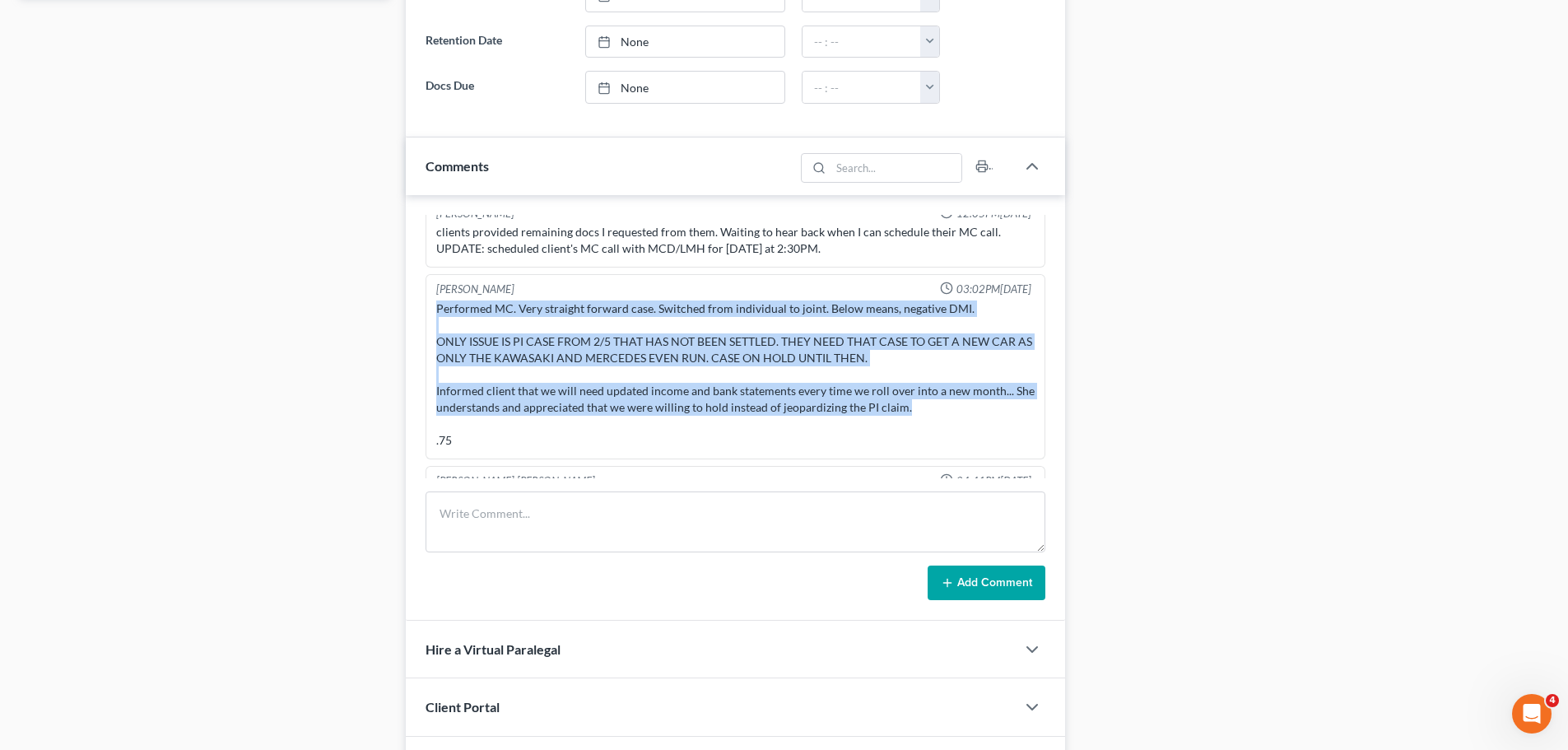
drag, startPoint x: 927, startPoint y: 374, endPoint x: 436, endPoint y: 278, distance: 500.3
click at [436, 301] on div "Performed MC. Very straight forward case. Switched from individual to joint. Be…" at bounding box center [735, 375] width 598 height 148
click at [599, 316] on div "Performed MC. Very straight forward case. Switched from individual to joint. Be…" at bounding box center [735, 375] width 598 height 148
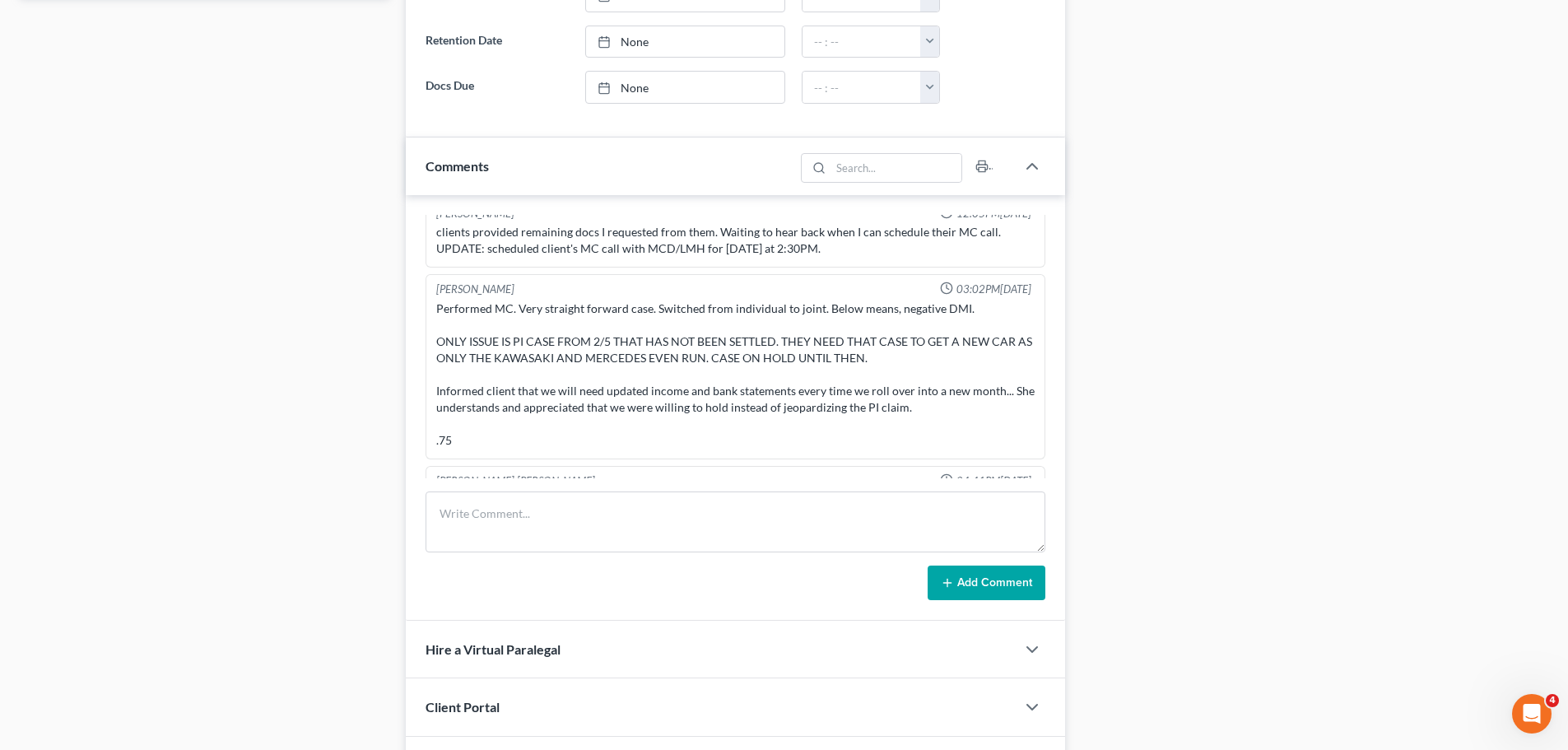
click at [607, 370] on div "Performed MC. Very straight forward case. Switched from individual to joint. Be…" at bounding box center [735, 375] width 598 height 148
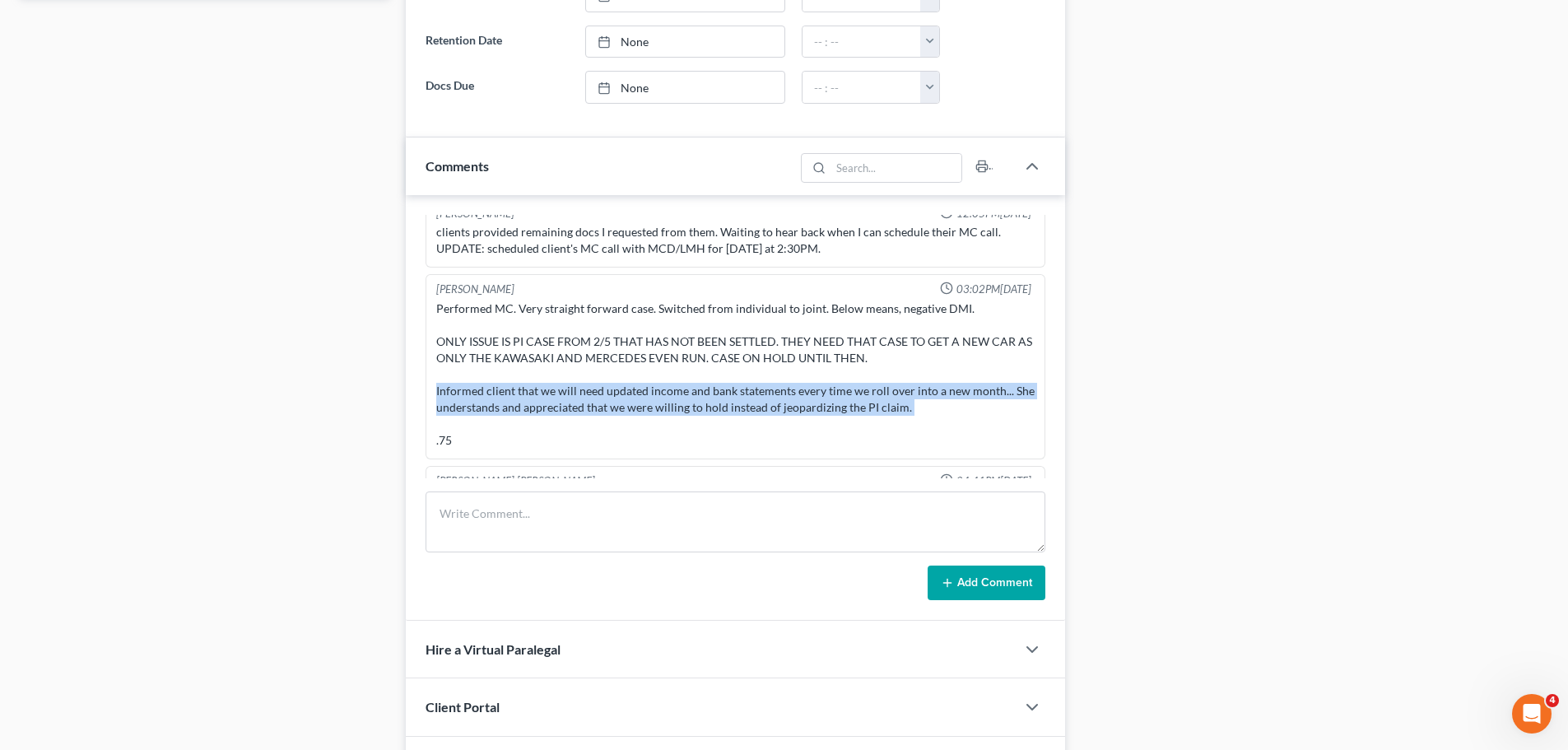
click at [607, 370] on div "Performed MC. Very straight forward case. Switched from individual to joint. Be…" at bounding box center [735, 375] width 598 height 148
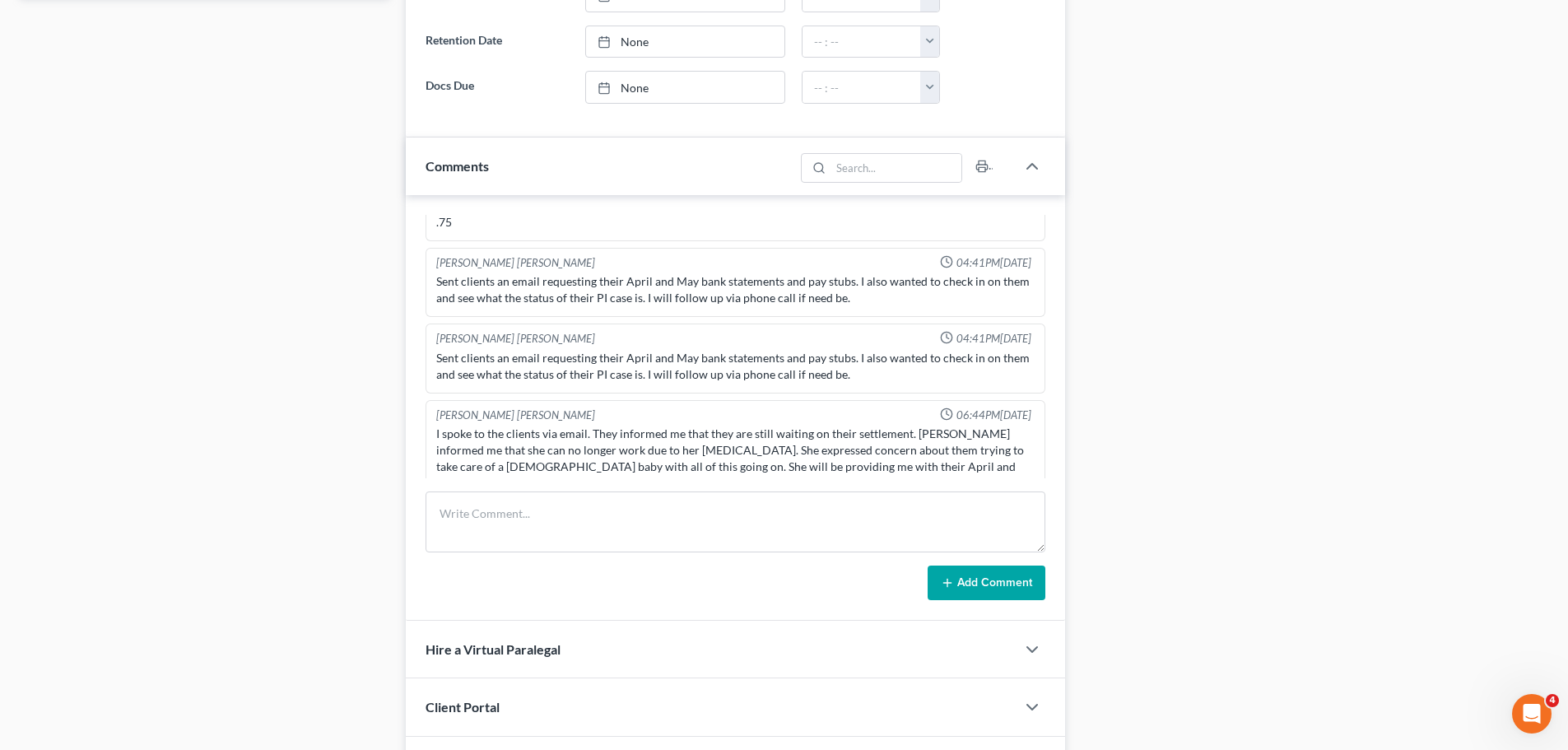
scroll to position [1431, 0]
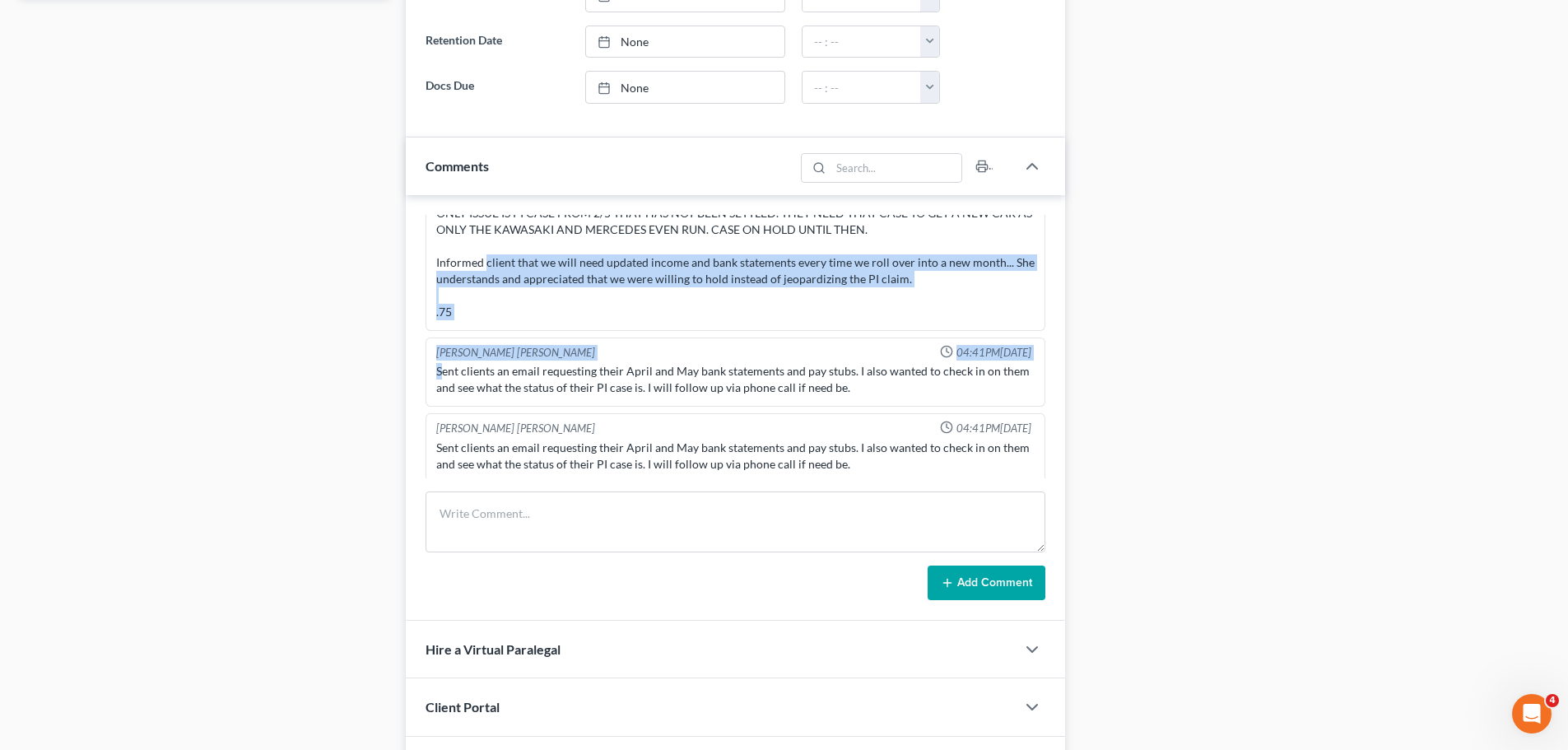
drag, startPoint x: 444, startPoint y: 222, endPoint x: 487, endPoint y: 223, distance: 43.0
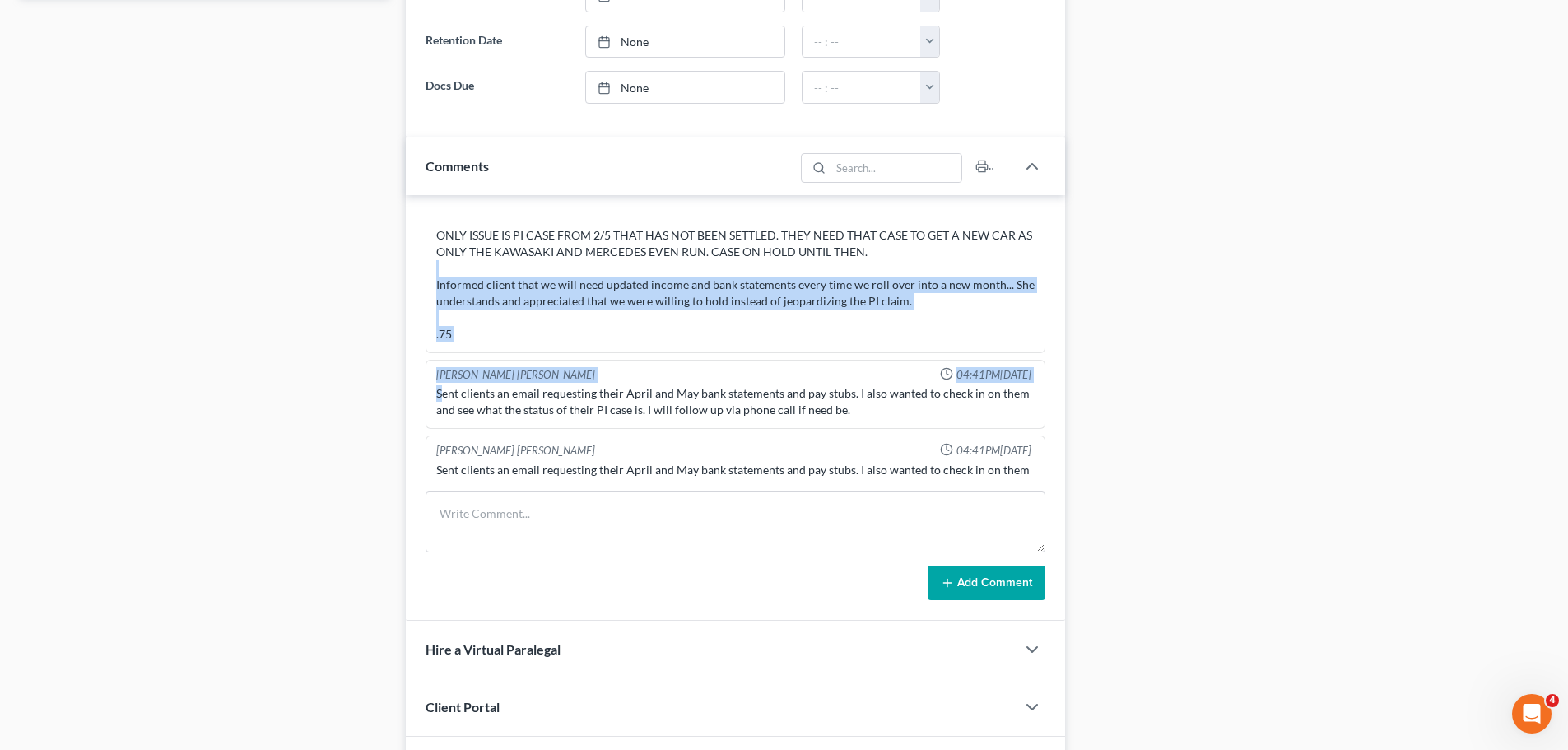
click at [558, 367] on div "[PERSON_NAME] [PERSON_NAME] 04:41PM[DATE]" at bounding box center [735, 375] width 605 height 16
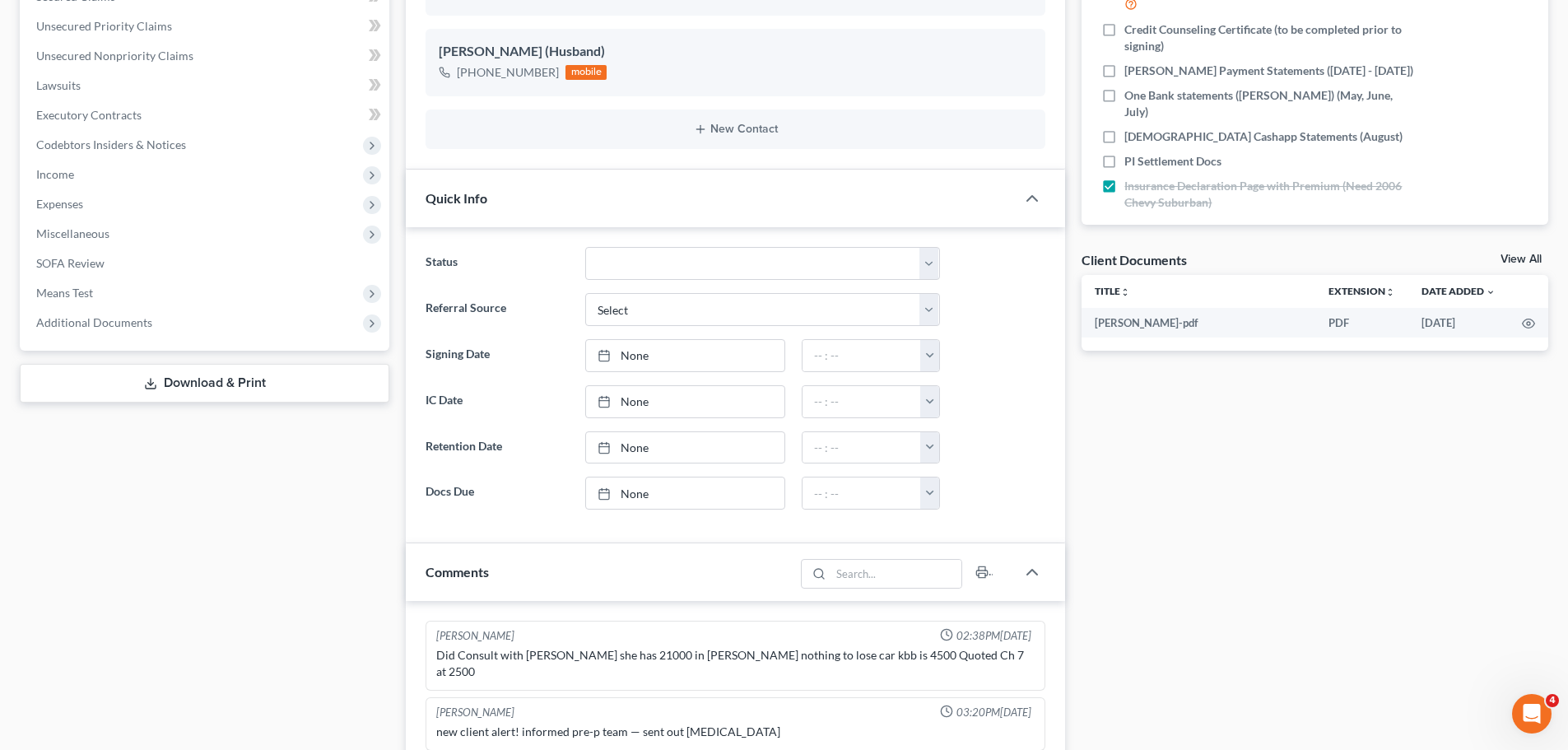
scroll to position [329, 0]
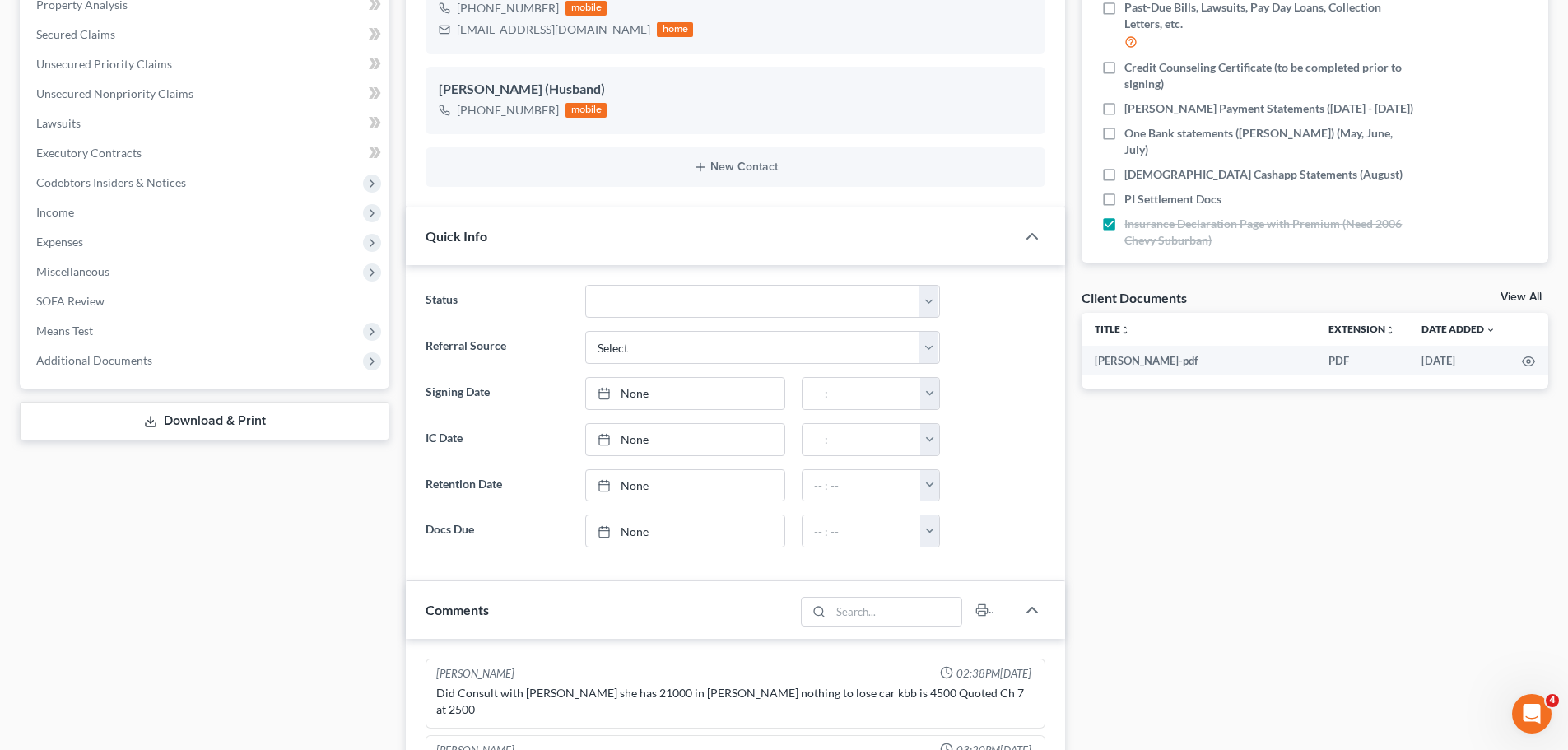
click at [1444, 463] on div "Docs Tasks Events Fees Timer 41% Completed Nothing here yet! Signed [MEDICAL_DA…" at bounding box center [1315, 562] width 484 height 1467
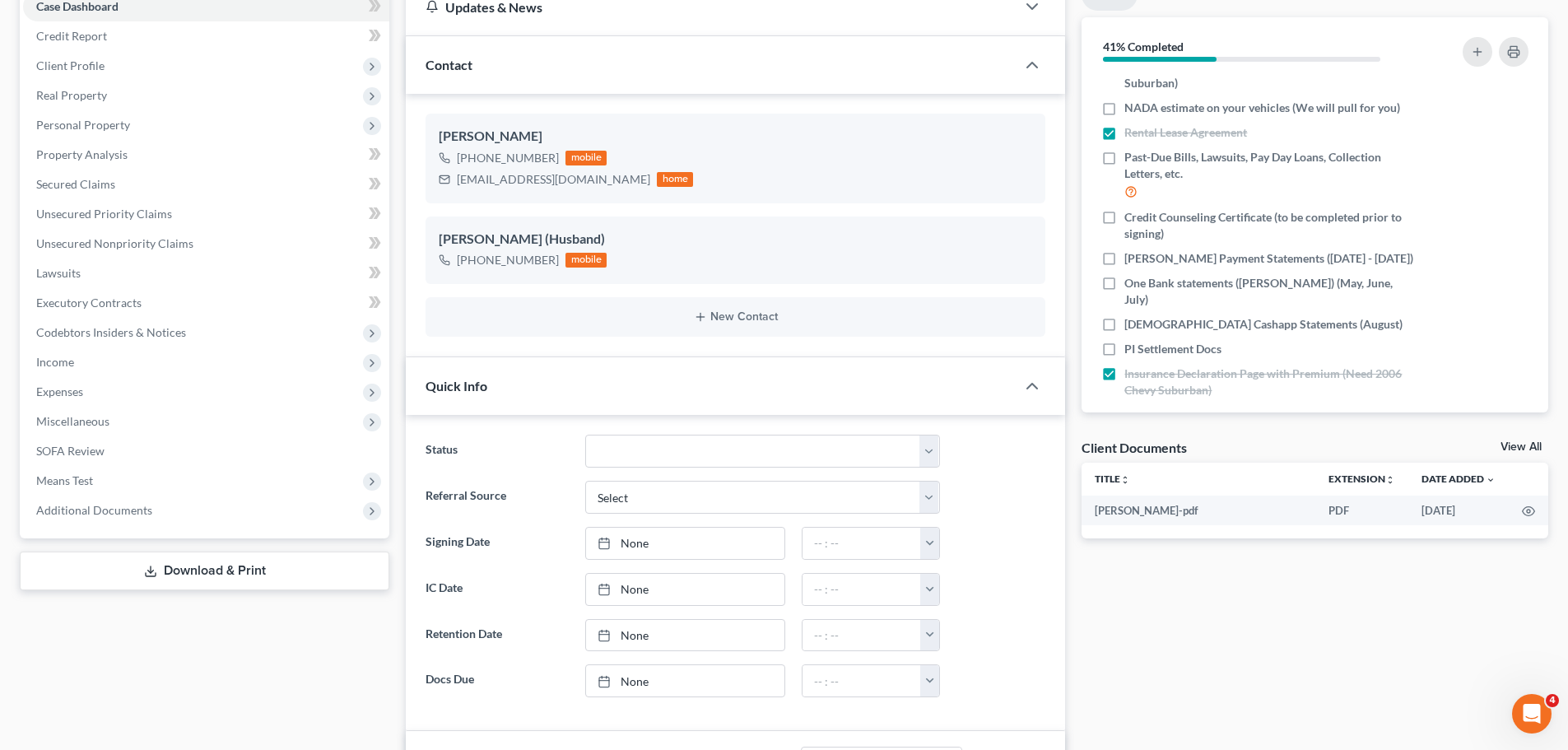
scroll to position [164, 0]
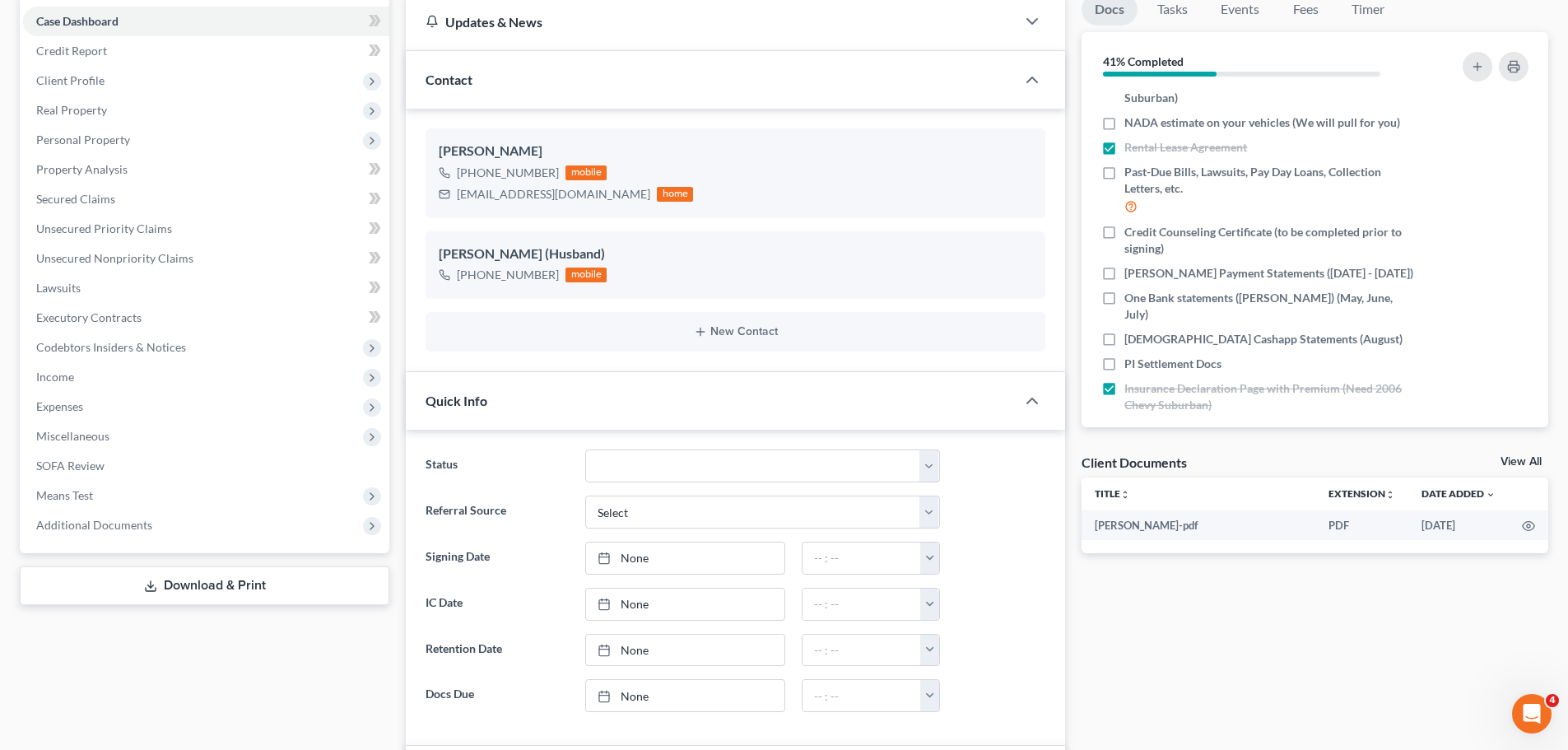
click at [295, 698] on div "Case Dashboard Payments Invoices Payments Payments Credit Report Client Profile" at bounding box center [204, 727] width 386 height 1467
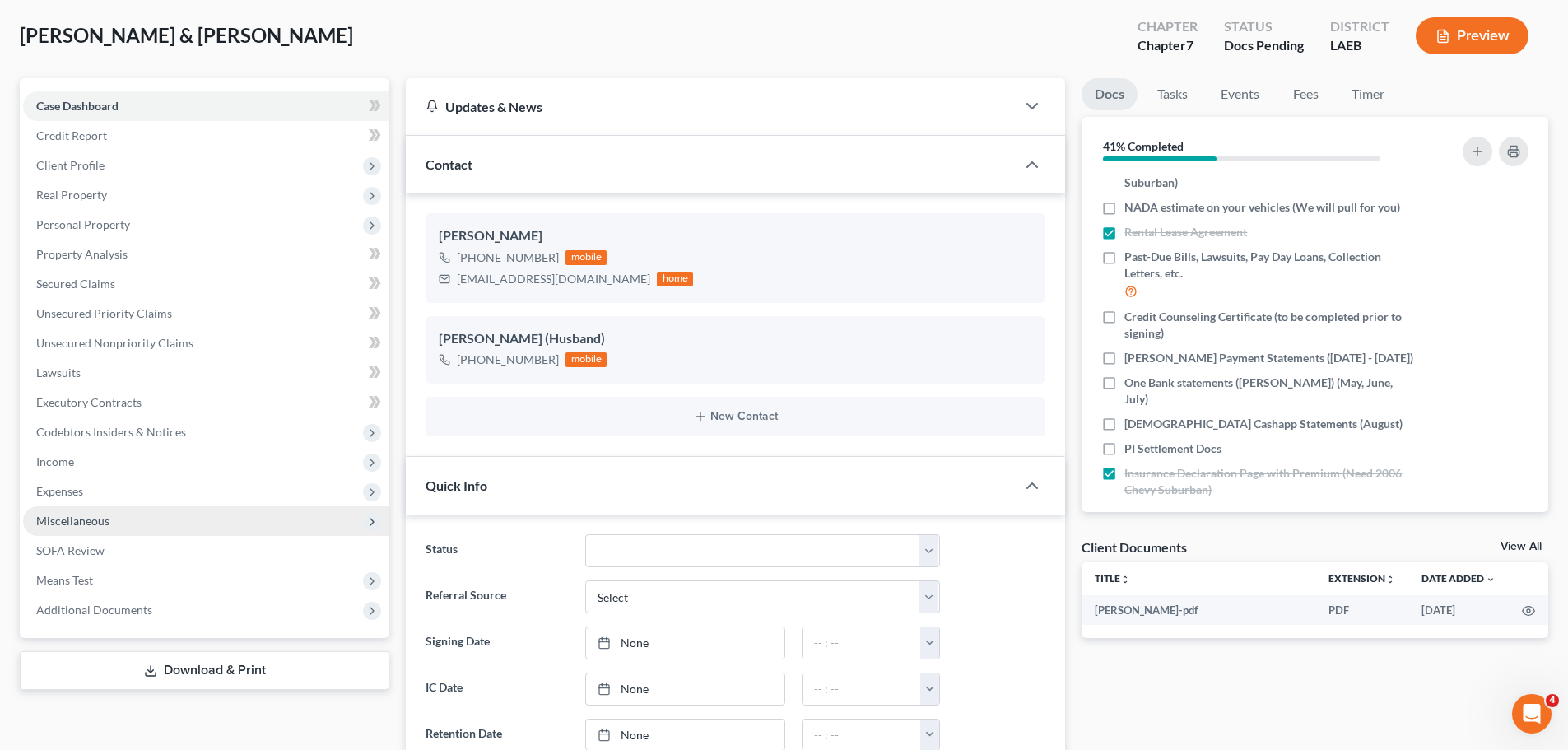
scroll to position [0, 0]
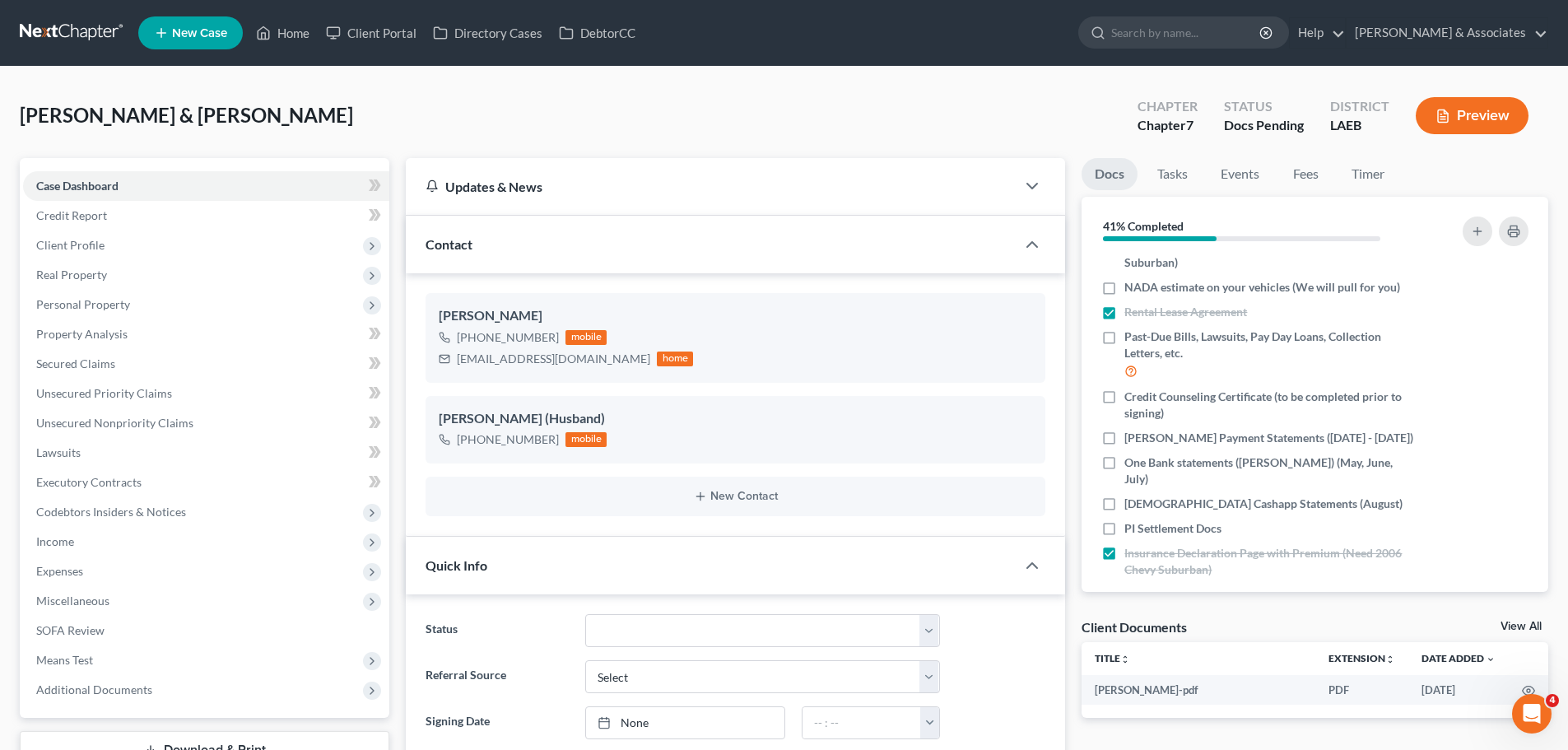
click at [106, 37] on link at bounding box center [72, 33] width 106 height 30
